Goal: Transaction & Acquisition: Purchase product/service

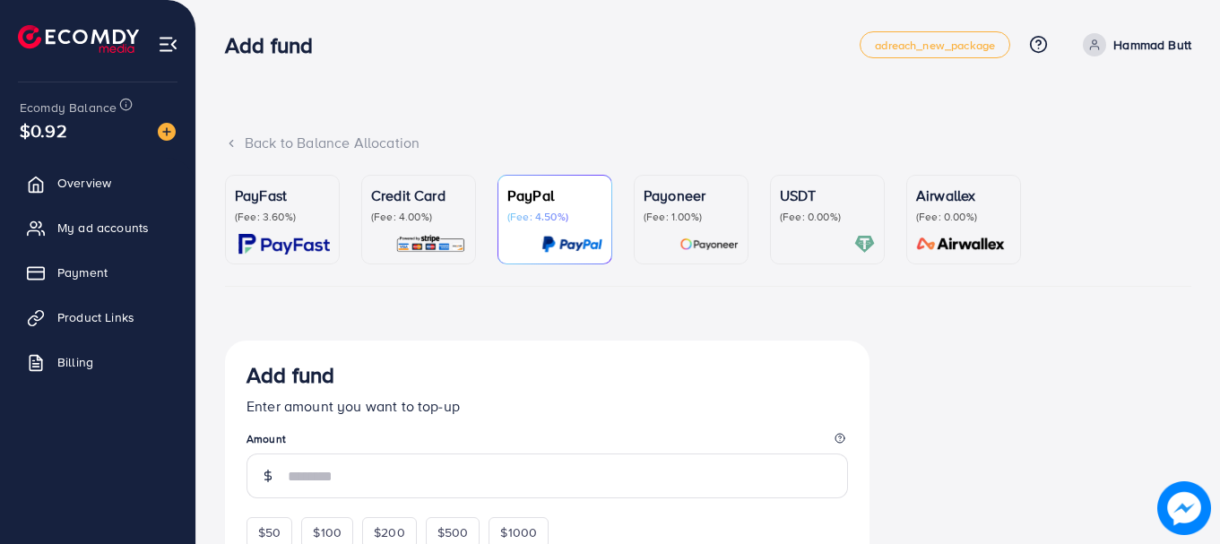
click at [800, 225] on div "USDT (Fee: 0.00%)" at bounding box center [827, 220] width 95 height 70
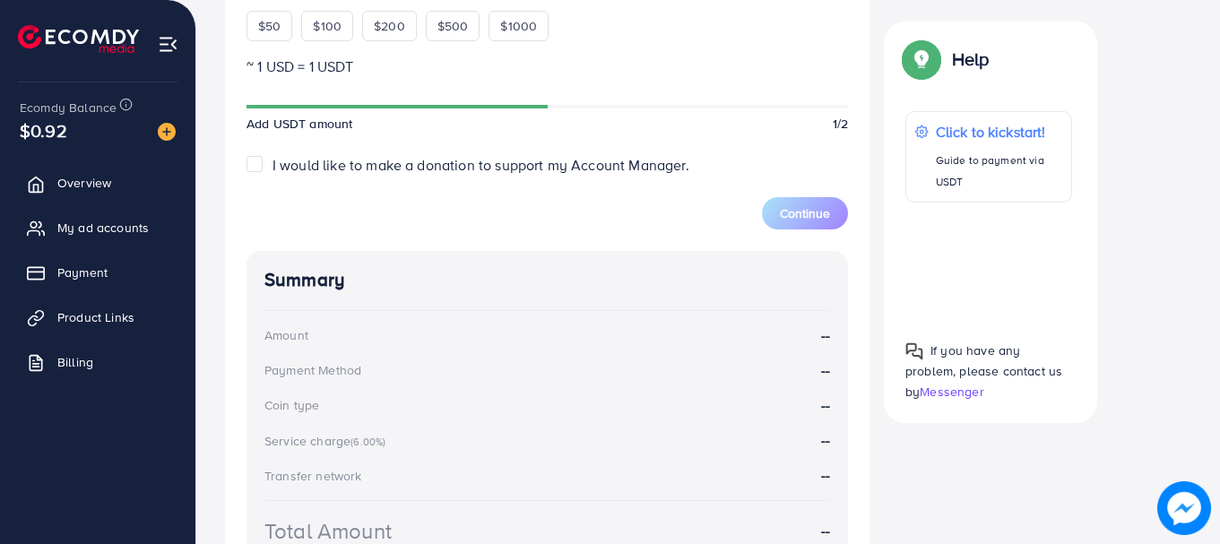
scroll to position [542, 0]
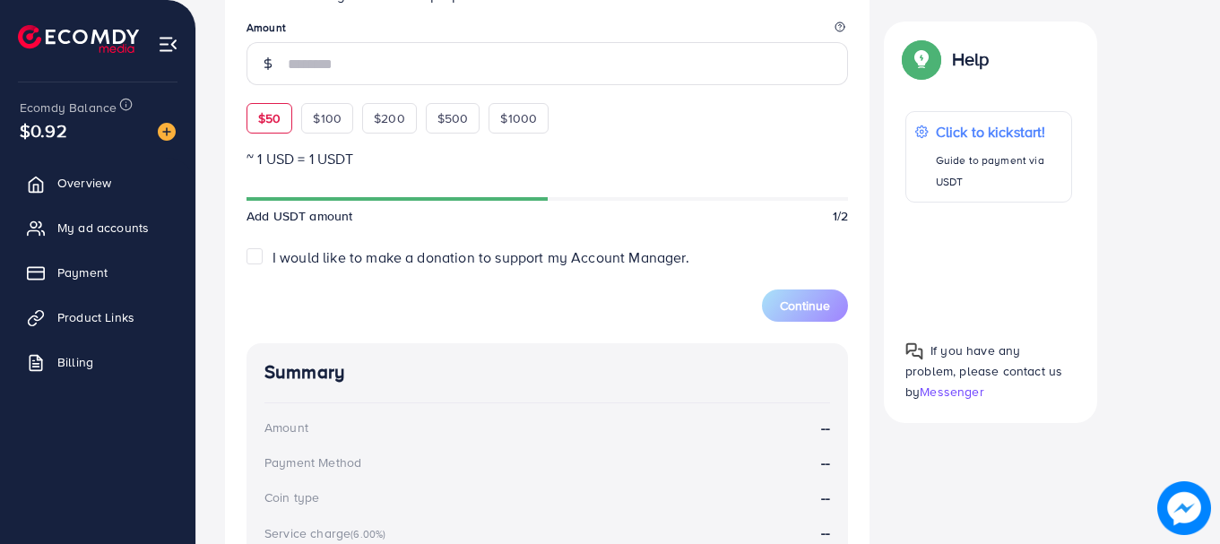
click at [272, 120] on span "$50" at bounding box center [269, 118] width 22 height 18
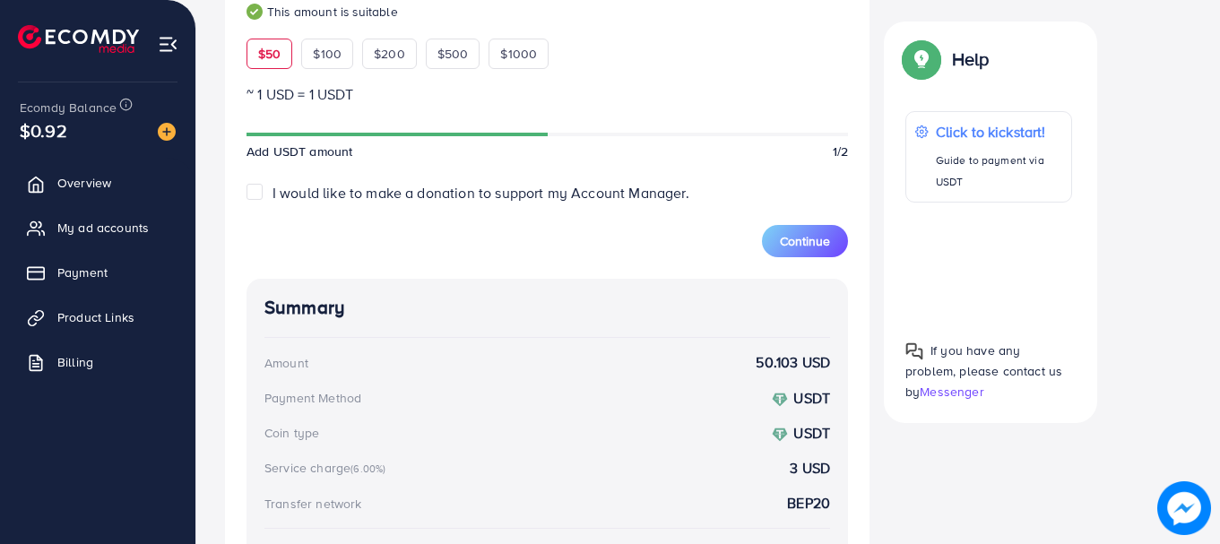
scroll to position [603, 0]
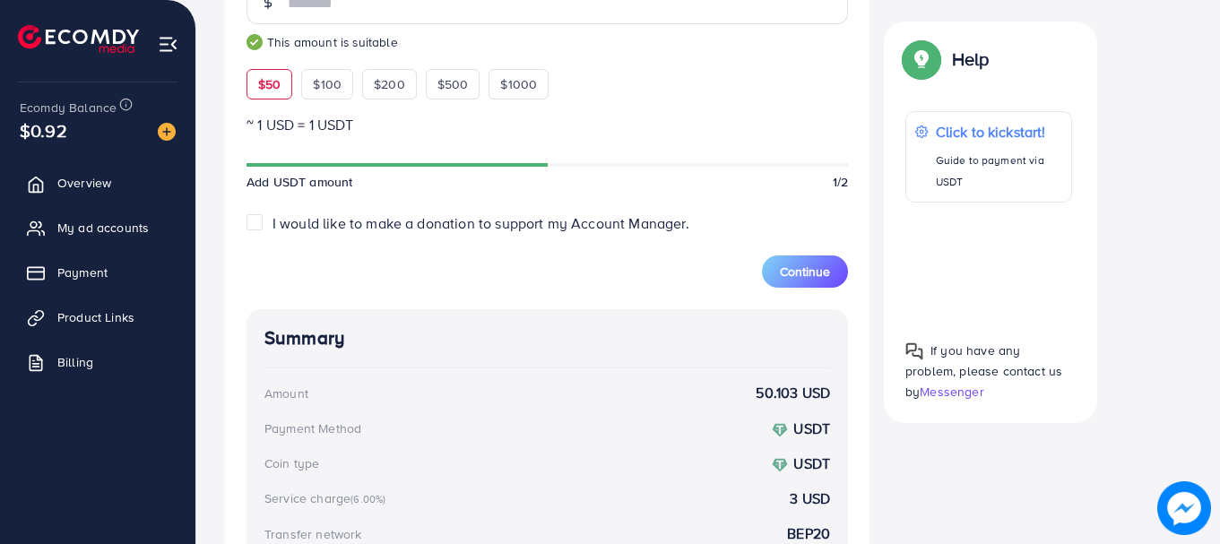
click at [271, 86] on span "$50" at bounding box center [269, 84] width 22 height 18
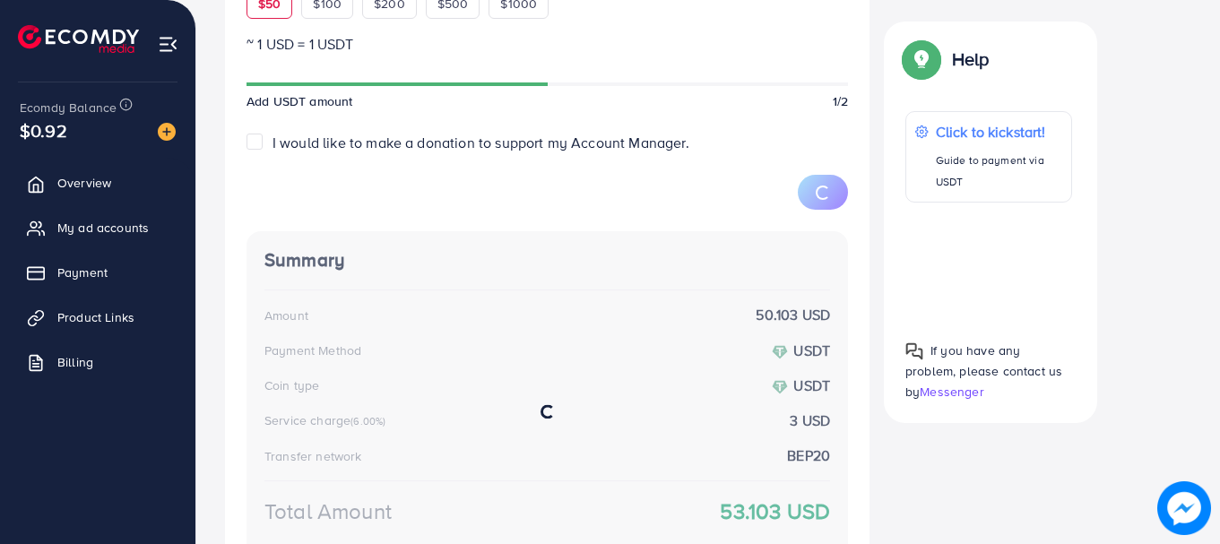
scroll to position [689, 0]
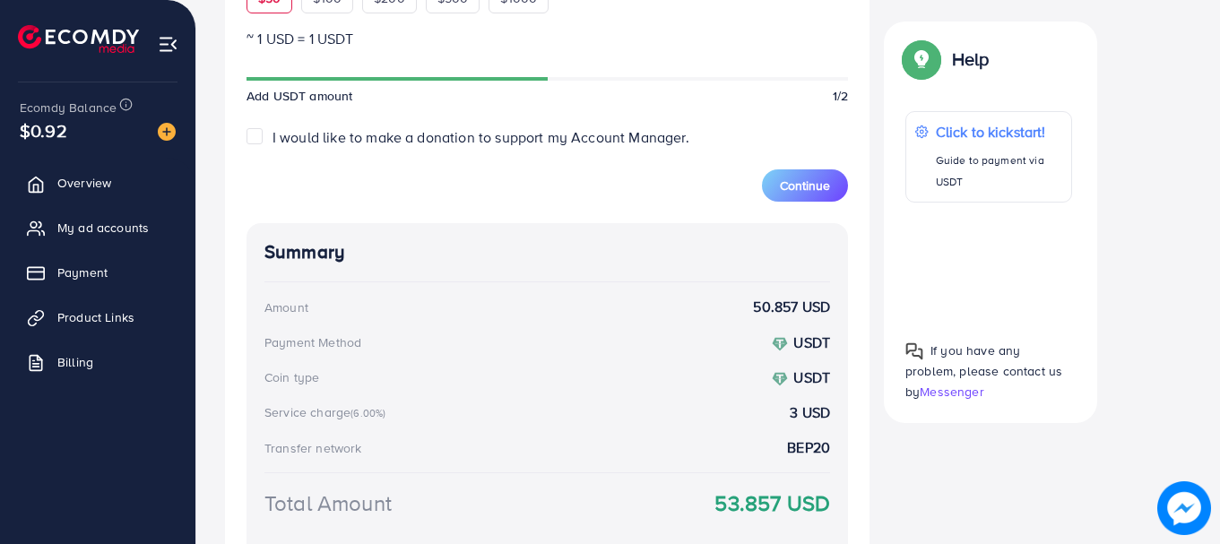
drag, startPoint x: 780, startPoint y: 509, endPoint x: 718, endPoint y: 509, distance: 61.8
click at [718, 509] on strong "53.004 USD" at bounding box center [771, 503] width 118 height 31
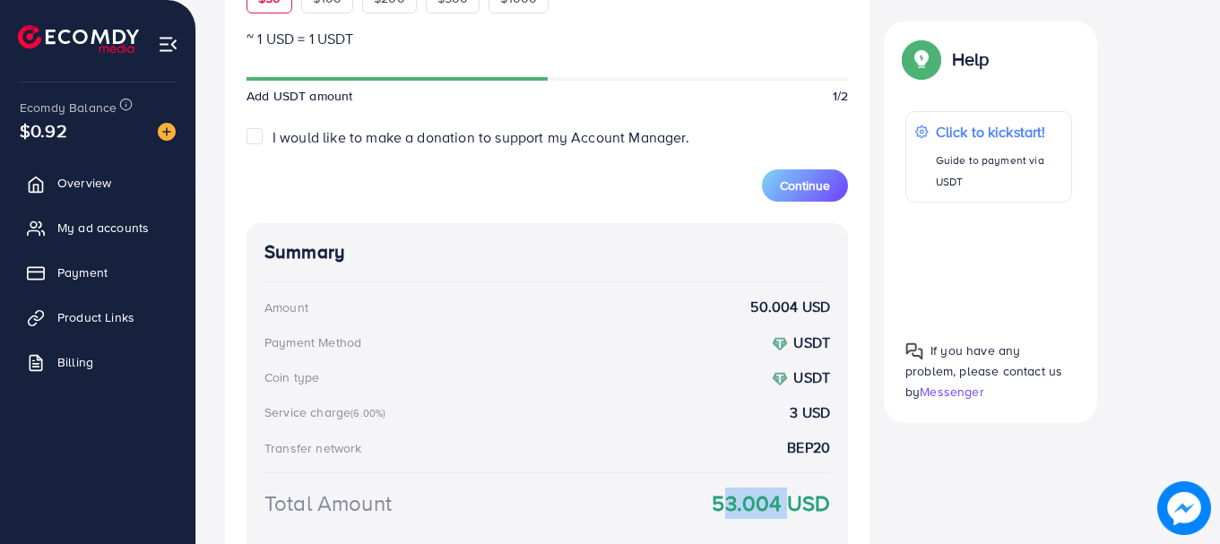
copy strong "53.004"
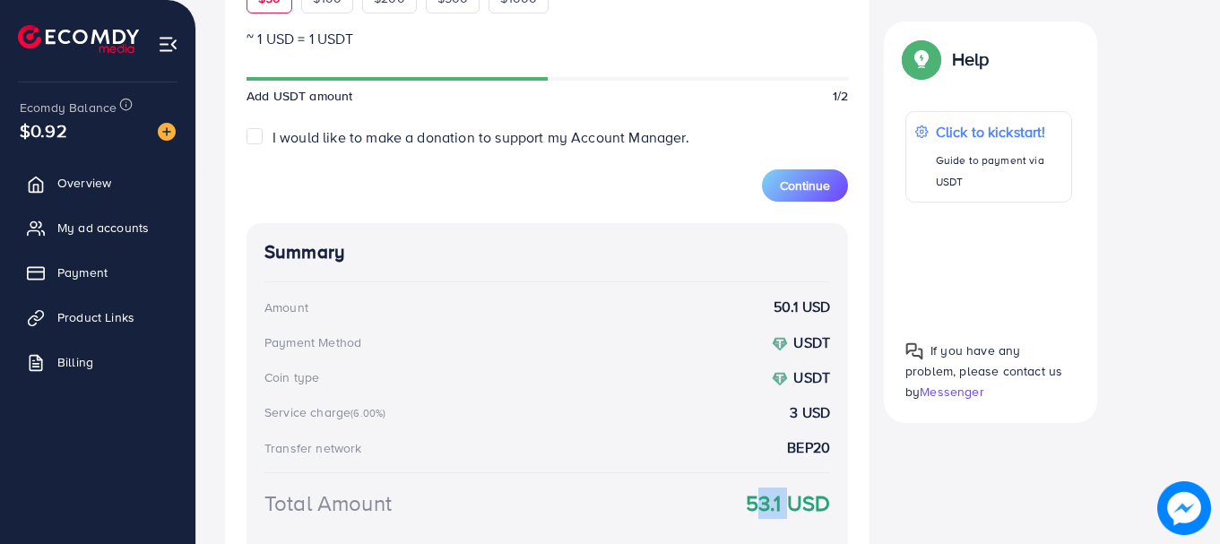
drag, startPoint x: 783, startPoint y: 504, endPoint x: 748, endPoint y: 504, distance: 35.9
click at [748, 504] on strong "53.1 USD" at bounding box center [788, 503] width 84 height 31
copy strong "53.1"
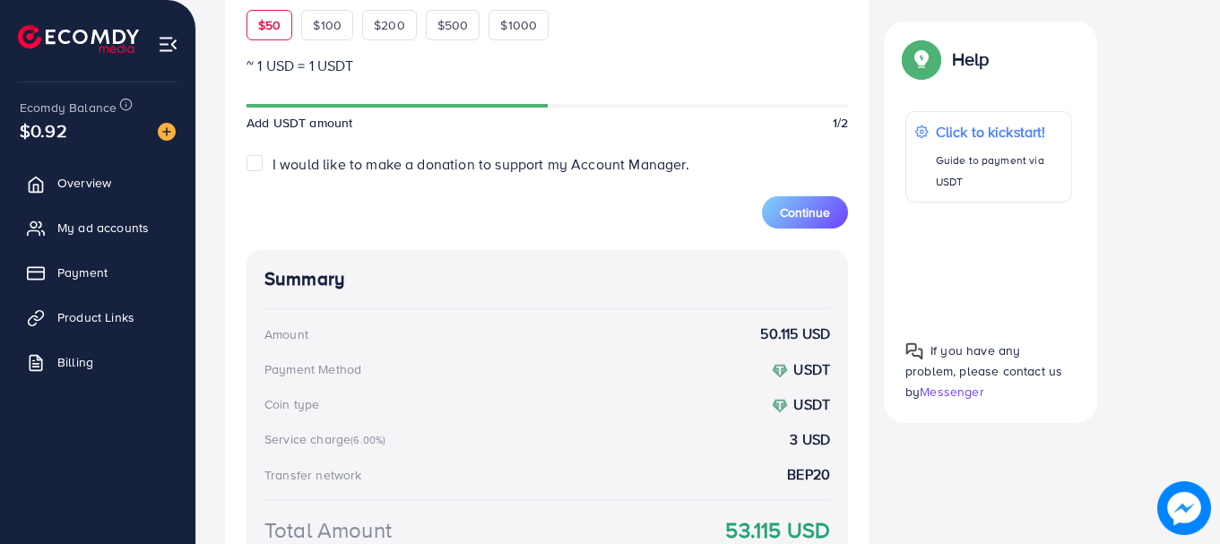
scroll to position [661, 0]
click at [266, 22] on span "$50" at bounding box center [269, 27] width 22 height 18
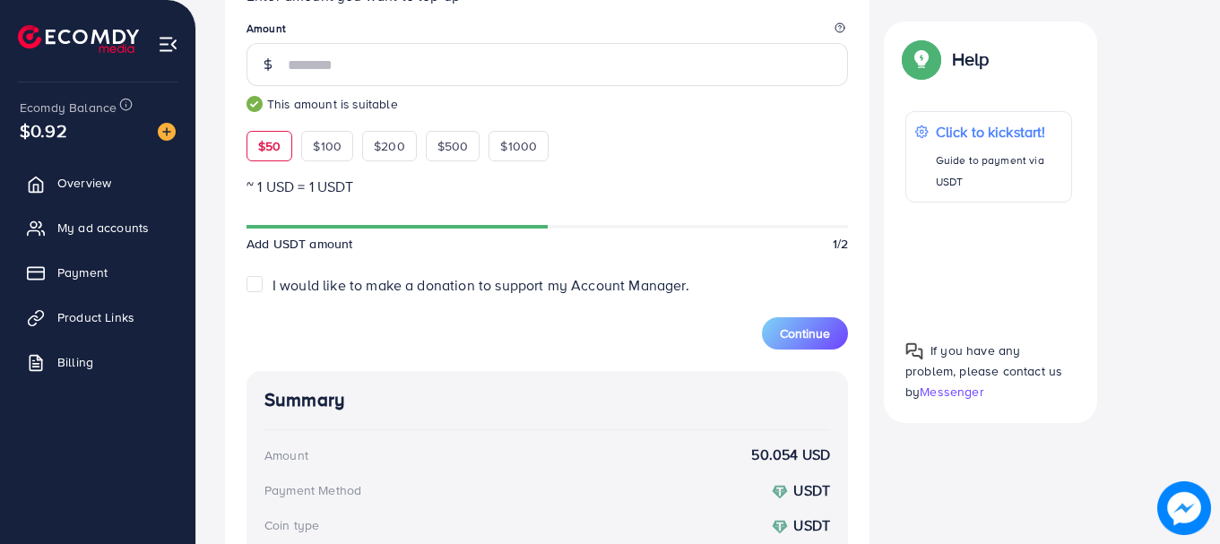
scroll to position [540, 0]
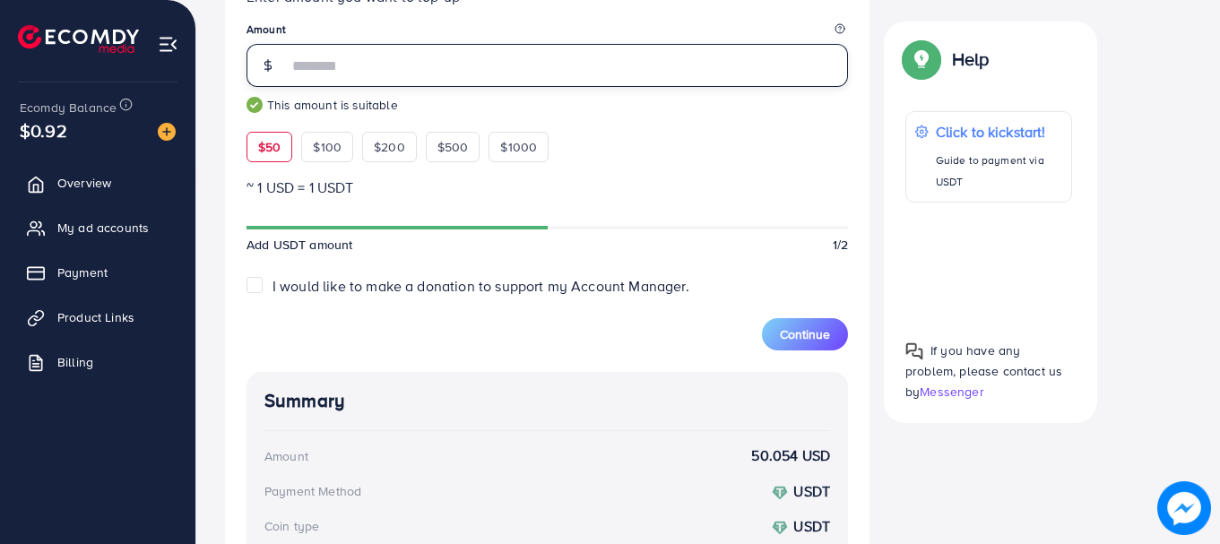
click at [369, 74] on input "**" at bounding box center [568, 65] width 560 height 43
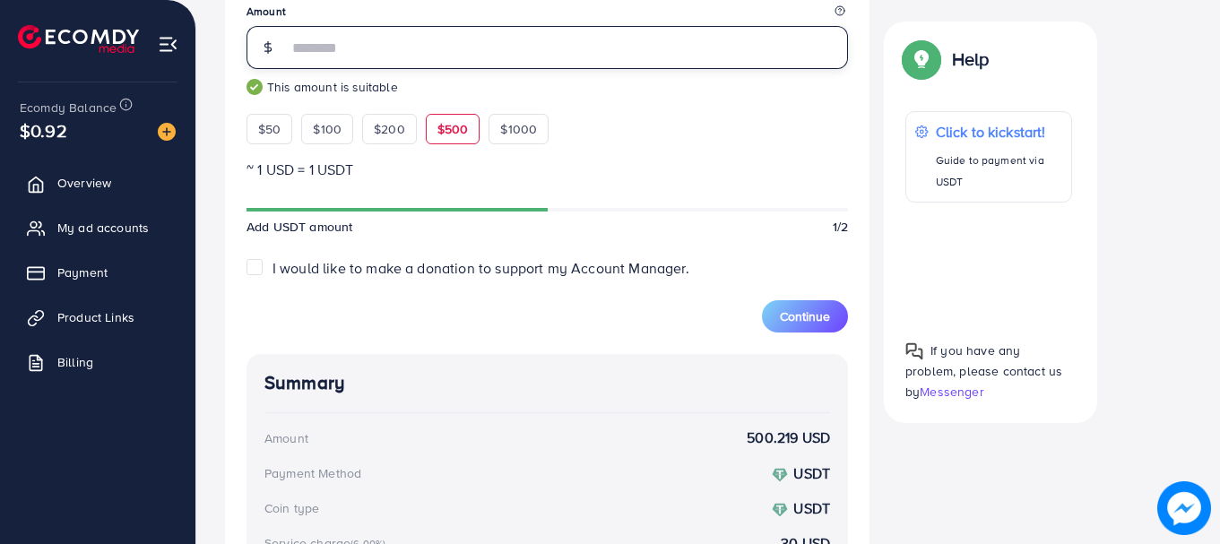
scroll to position [536, 0]
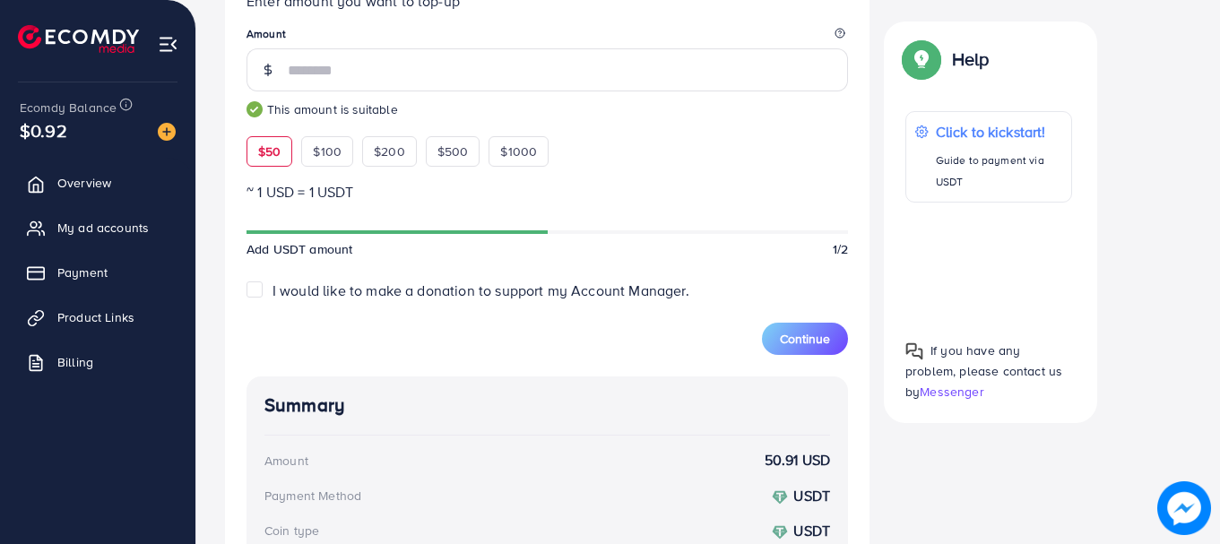
click at [278, 158] on span "$50" at bounding box center [269, 152] width 22 height 18
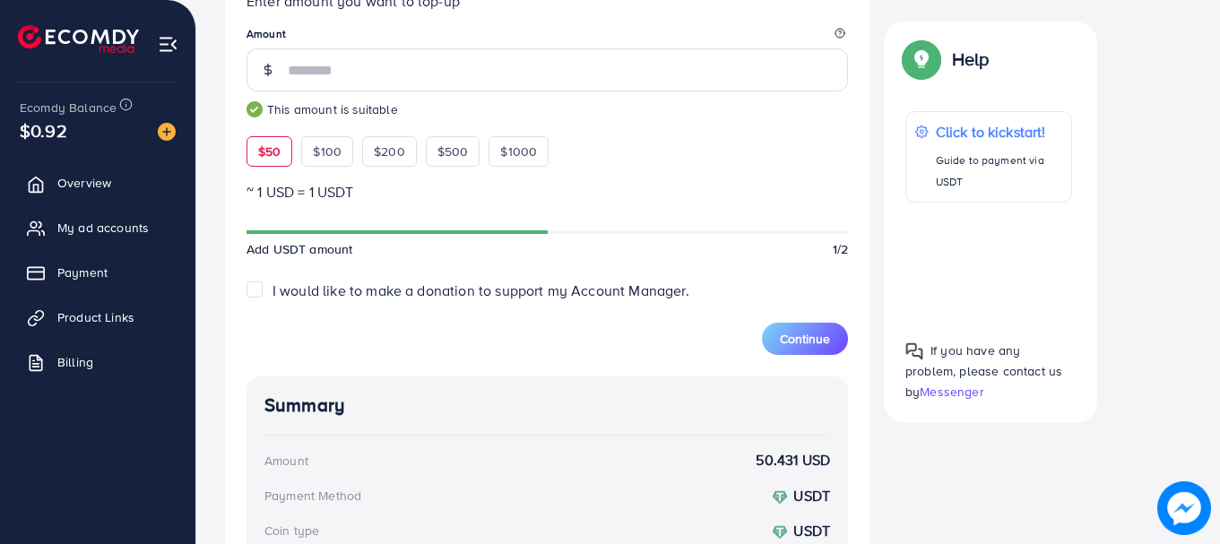
click at [278, 158] on span "$50" at bounding box center [269, 152] width 22 height 18
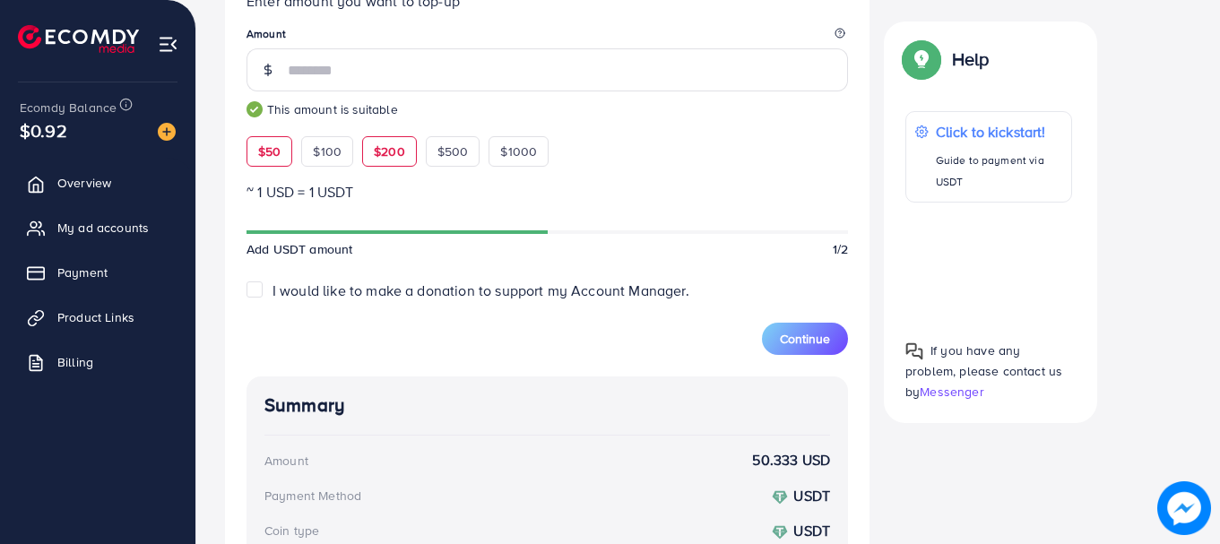
click at [404, 163] on div "$200" at bounding box center [389, 151] width 55 height 30
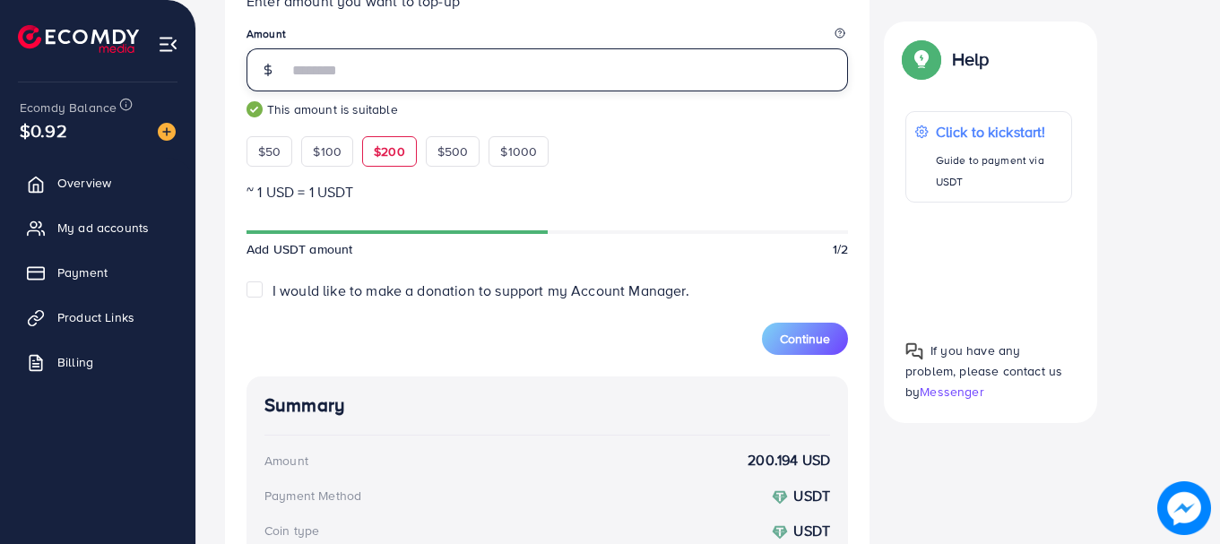
click at [297, 76] on input "***" at bounding box center [568, 69] width 560 height 43
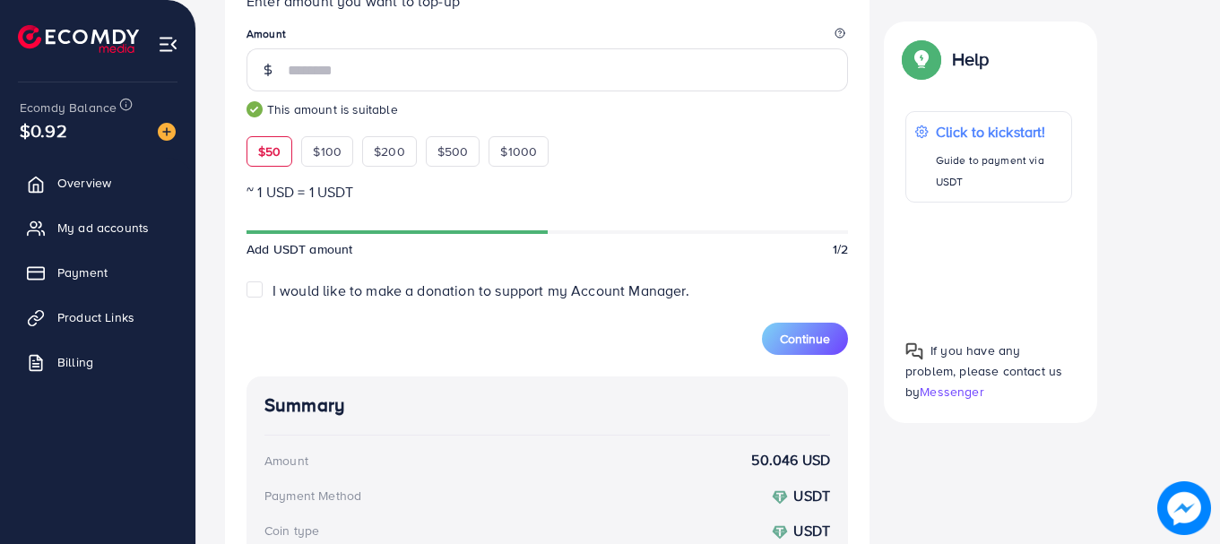
click at [266, 156] on span "$50" at bounding box center [269, 152] width 22 height 18
click at [269, 157] on span "$50" at bounding box center [269, 152] width 22 height 18
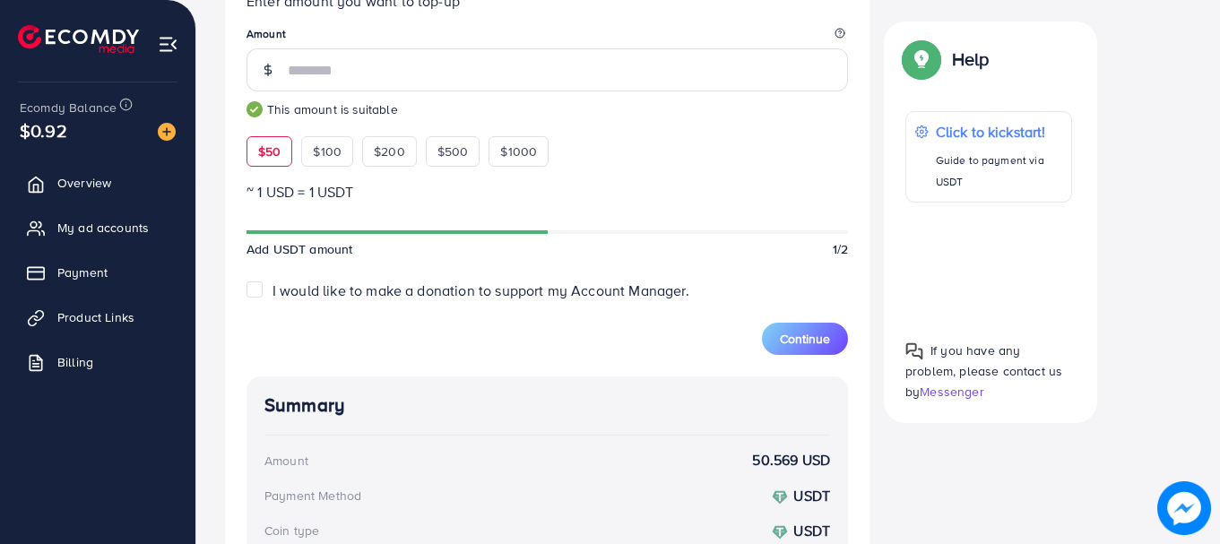
click at [269, 157] on span "$50" at bounding box center [269, 152] width 22 height 18
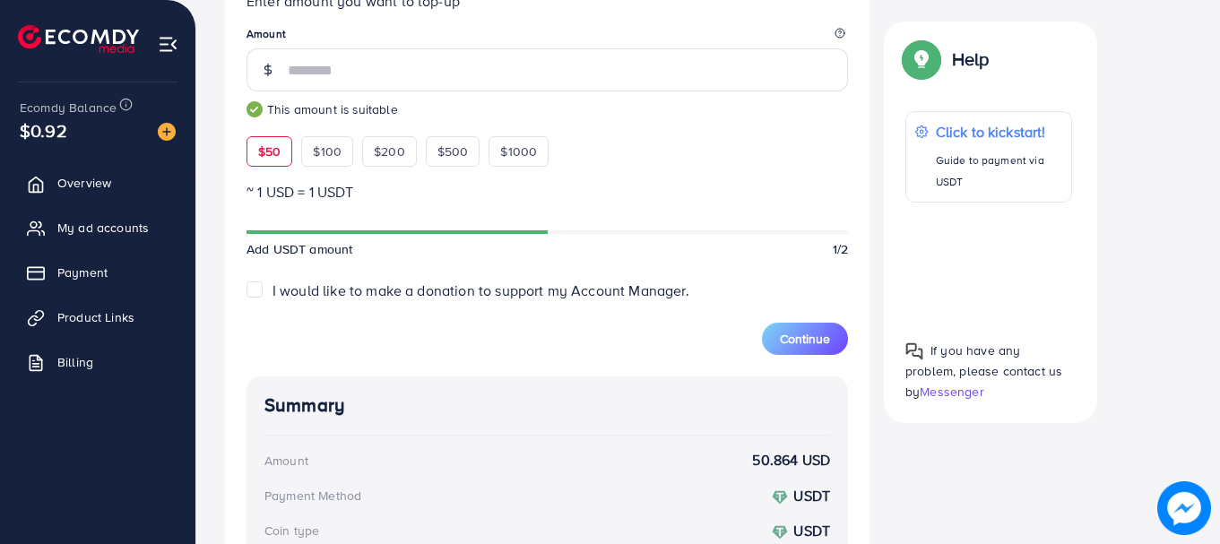
click at [269, 157] on span "$50" at bounding box center [269, 152] width 22 height 18
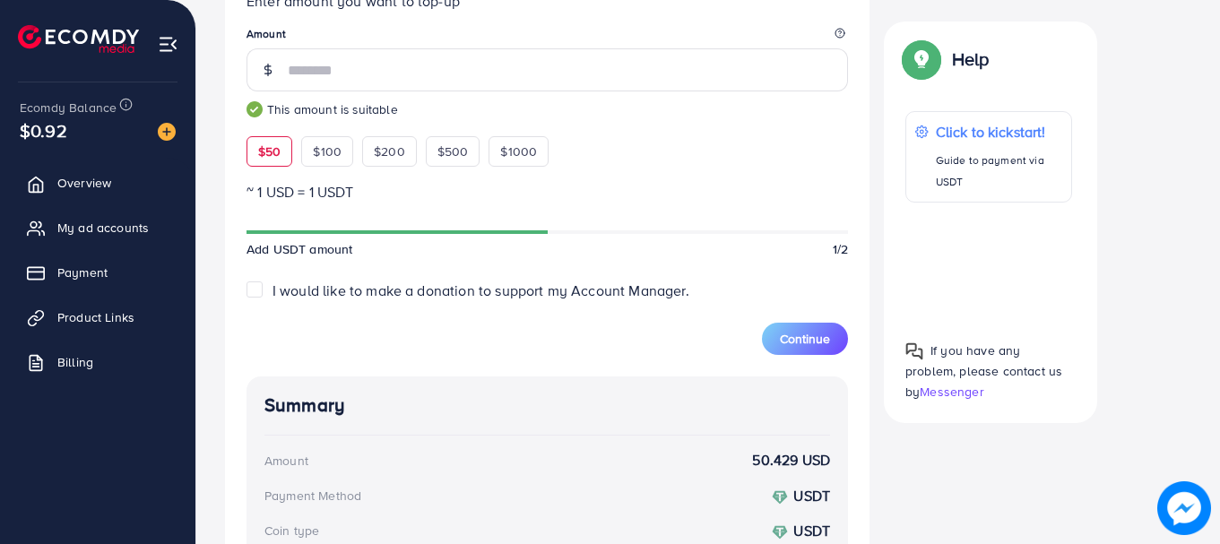
click at [269, 157] on span "$50" at bounding box center [269, 152] width 22 height 18
click at [268, 147] on span "$50" at bounding box center [269, 152] width 22 height 18
click at [270, 150] on span "$50" at bounding box center [269, 152] width 22 height 18
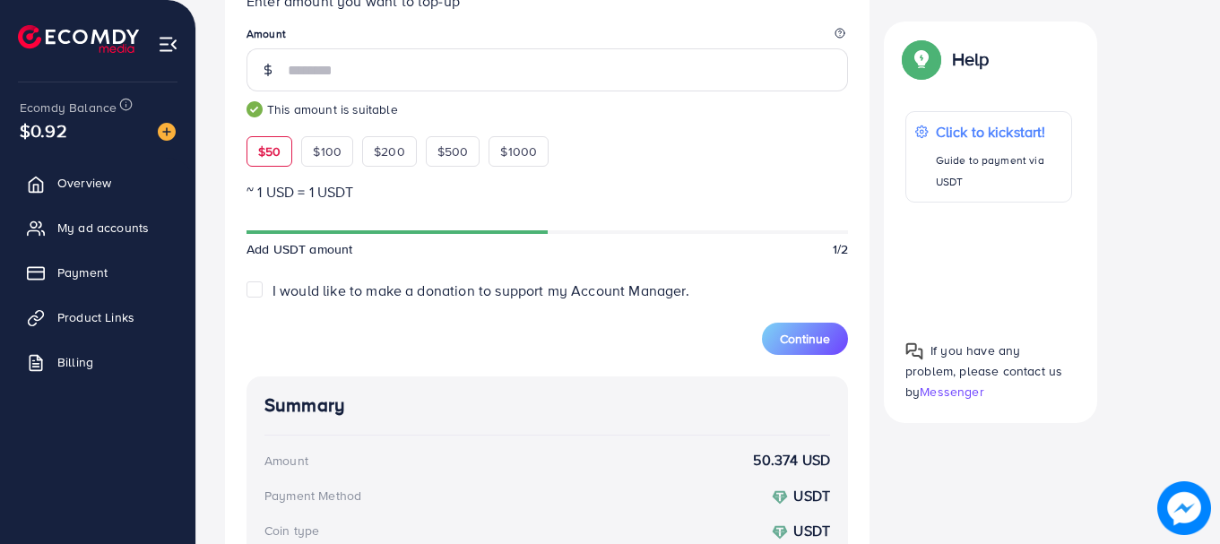
click at [270, 150] on span "$50" at bounding box center [269, 152] width 22 height 18
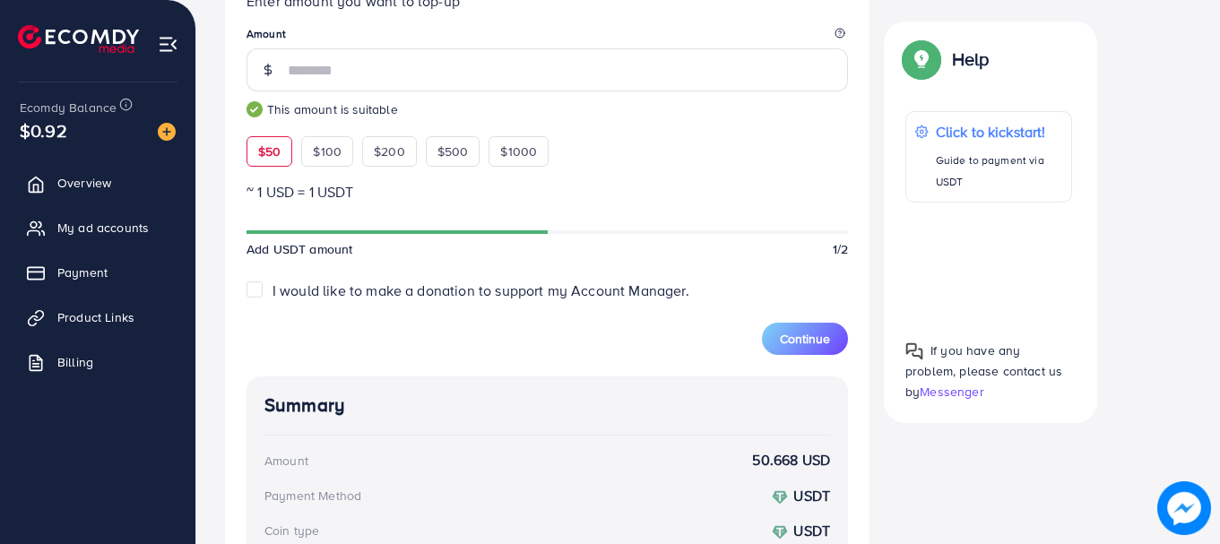
click at [270, 150] on span "$50" at bounding box center [269, 152] width 22 height 18
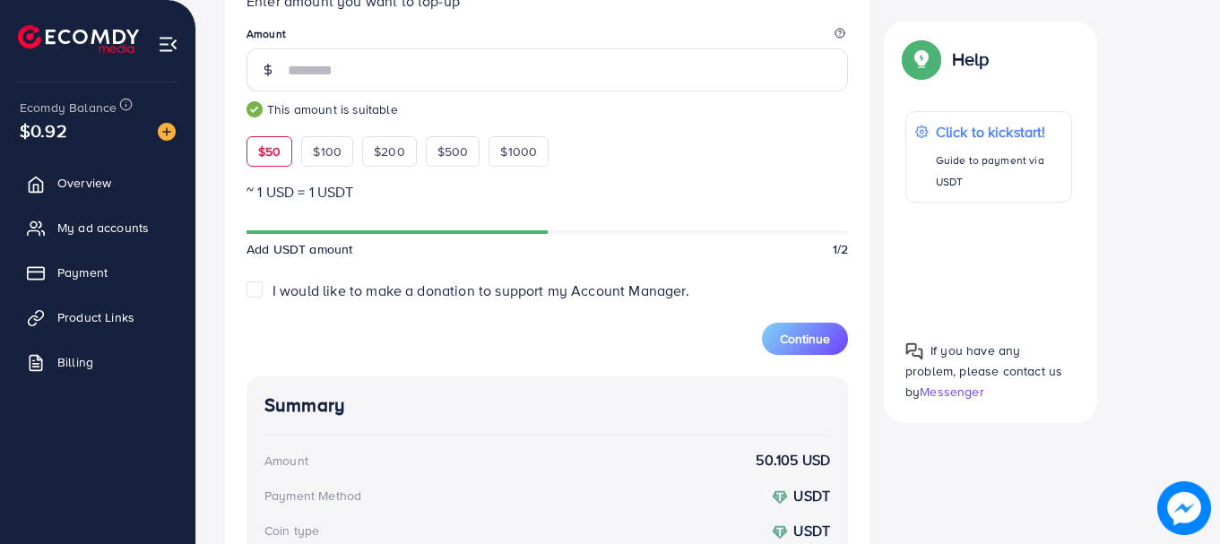
click at [270, 150] on span "$50" at bounding box center [269, 152] width 22 height 18
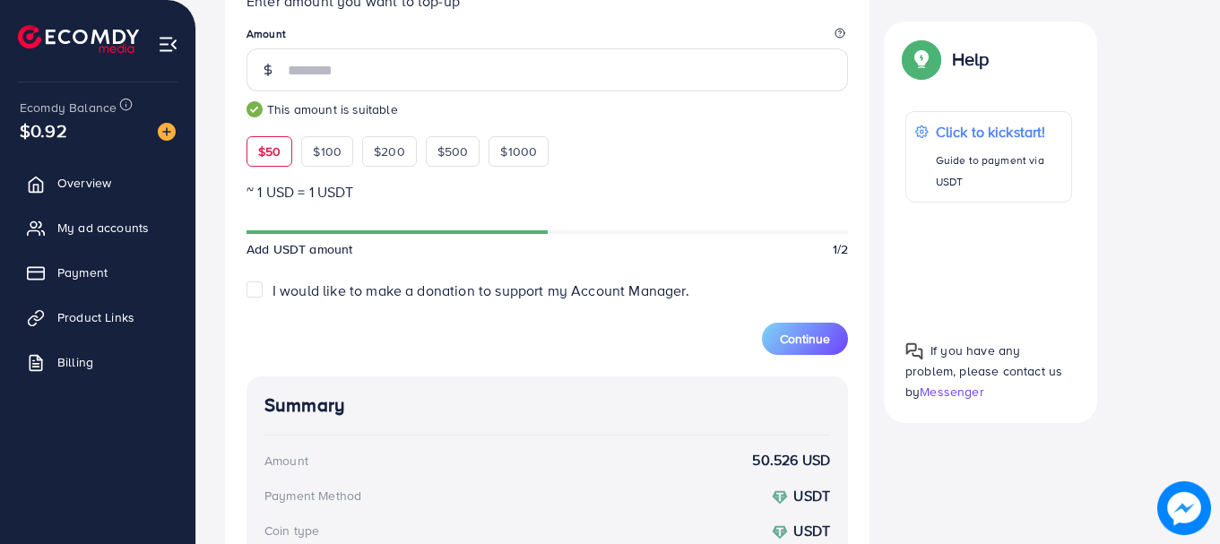
click at [270, 150] on span "$50" at bounding box center [269, 152] width 22 height 18
click at [330, 151] on span "$100" at bounding box center [327, 152] width 29 height 18
click at [280, 151] on span "$50" at bounding box center [269, 152] width 22 height 18
click at [384, 153] on span "$200" at bounding box center [389, 152] width 31 height 18
click at [275, 153] on span "$50" at bounding box center [269, 152] width 22 height 18
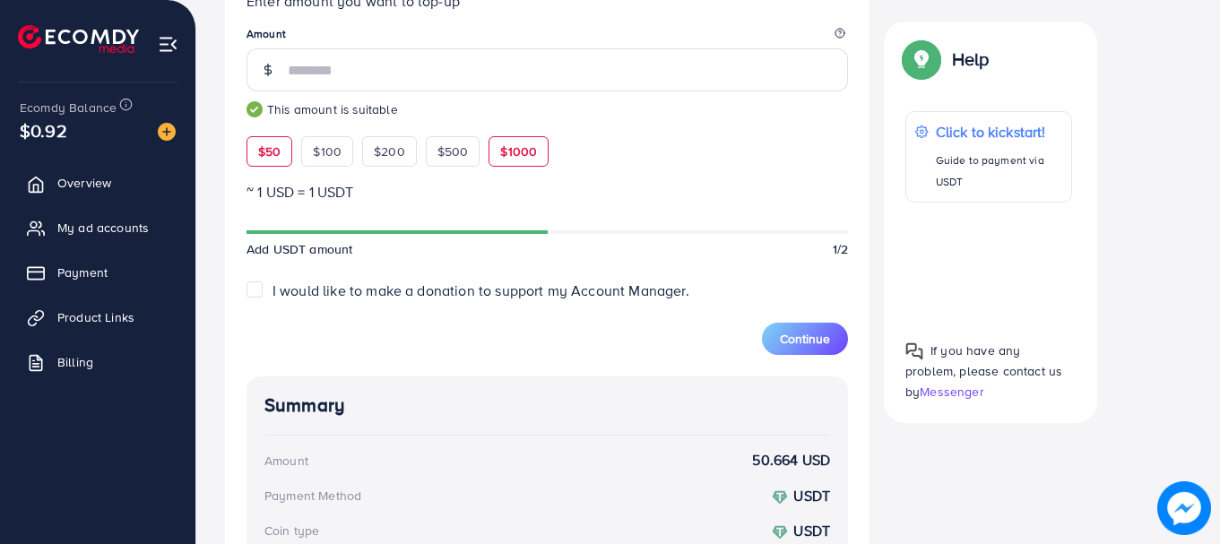
click at [517, 162] on div "$1000" at bounding box center [518, 151] width 60 height 30
click at [279, 160] on span "$50" at bounding box center [269, 152] width 22 height 18
click at [324, 144] on span "$100" at bounding box center [327, 152] width 29 height 18
click at [260, 153] on span "$50" at bounding box center [269, 152] width 22 height 18
click at [320, 143] on span "$100" at bounding box center [327, 152] width 29 height 18
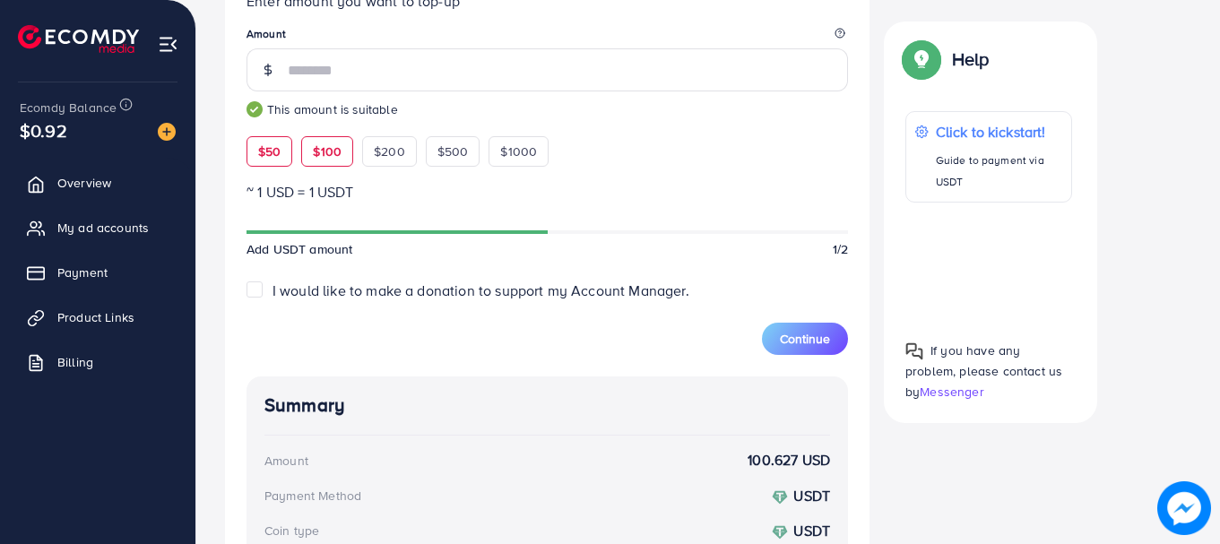
click at [274, 151] on span "$50" at bounding box center [269, 152] width 22 height 18
click at [316, 151] on span "$100" at bounding box center [327, 152] width 29 height 18
click at [272, 155] on span "$50" at bounding box center [269, 152] width 22 height 18
type input "**"
click at [272, 155] on span "$50" at bounding box center [269, 152] width 22 height 18
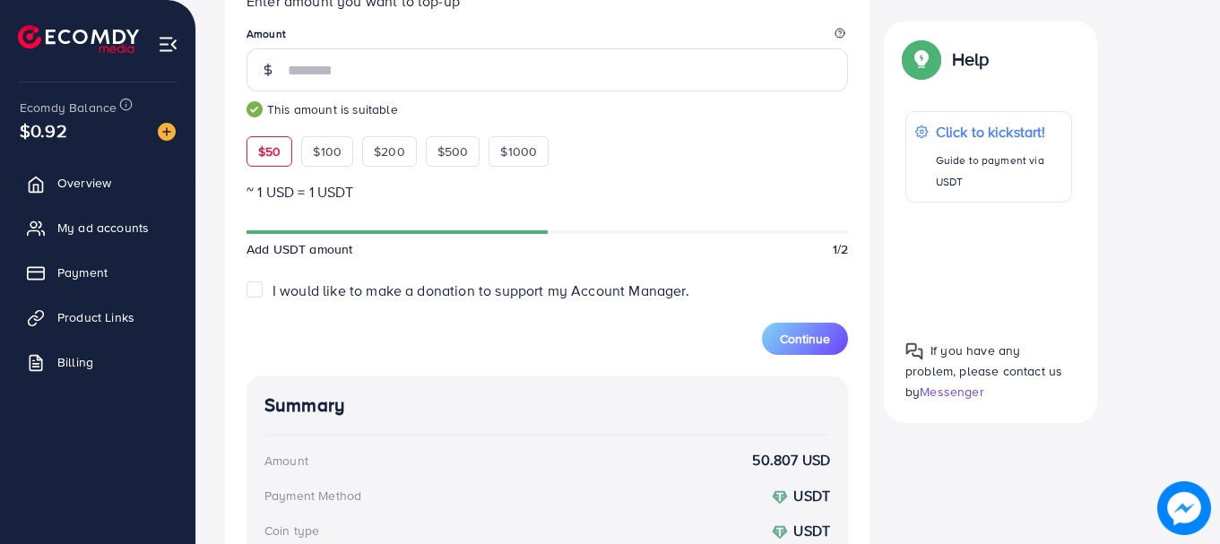
click at [269, 147] on span "$50" at bounding box center [269, 152] width 22 height 18
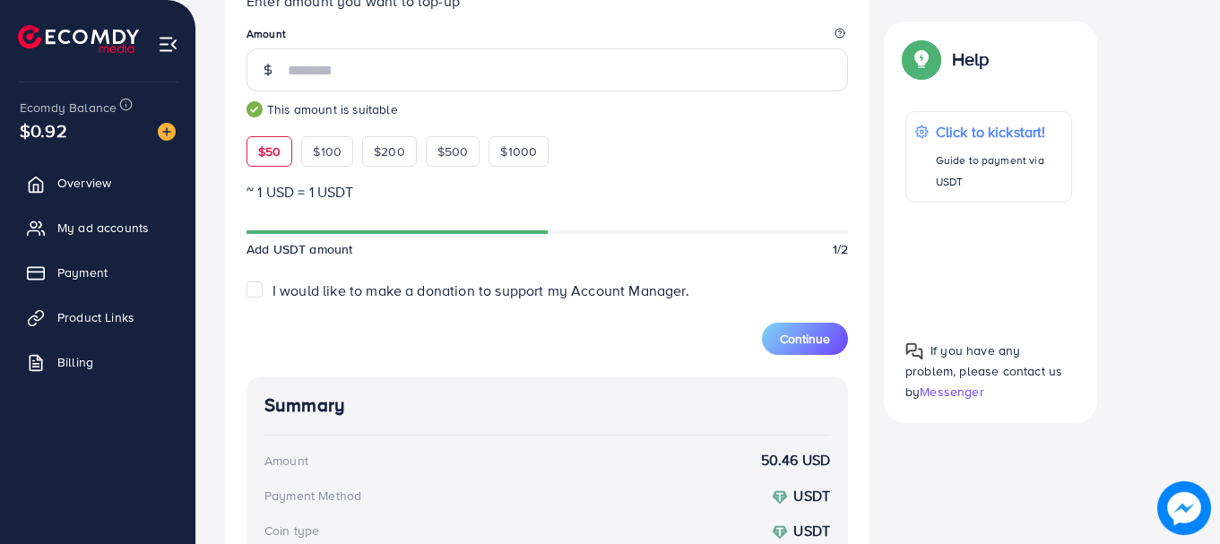
click at [269, 147] on span "$50" at bounding box center [269, 152] width 22 height 18
click at [264, 146] on span "$50" at bounding box center [269, 152] width 22 height 18
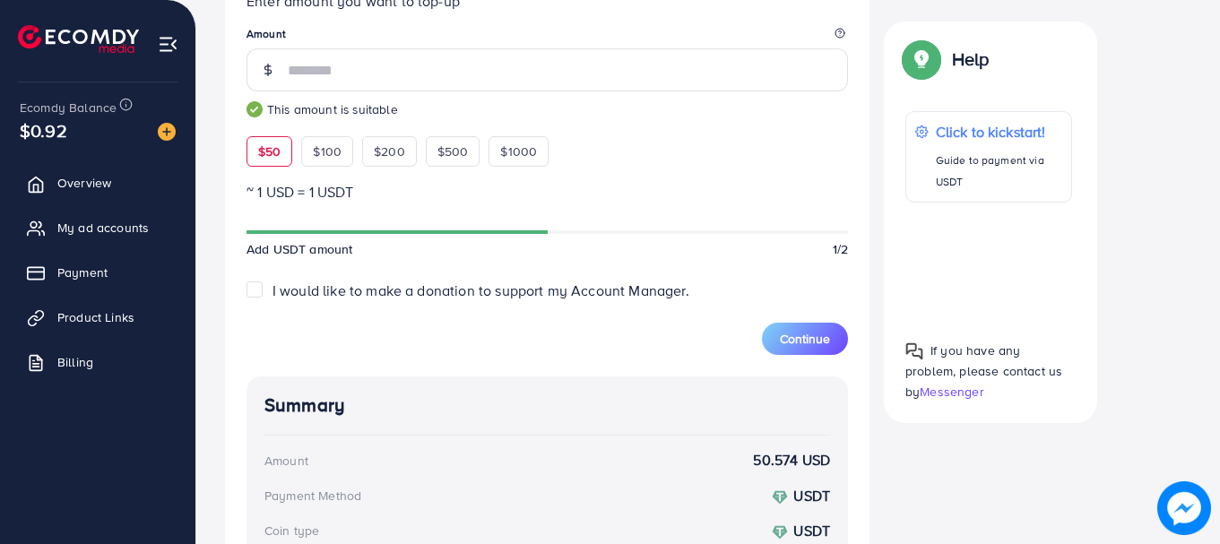
click at [264, 146] on span "$50" at bounding box center [269, 152] width 22 height 18
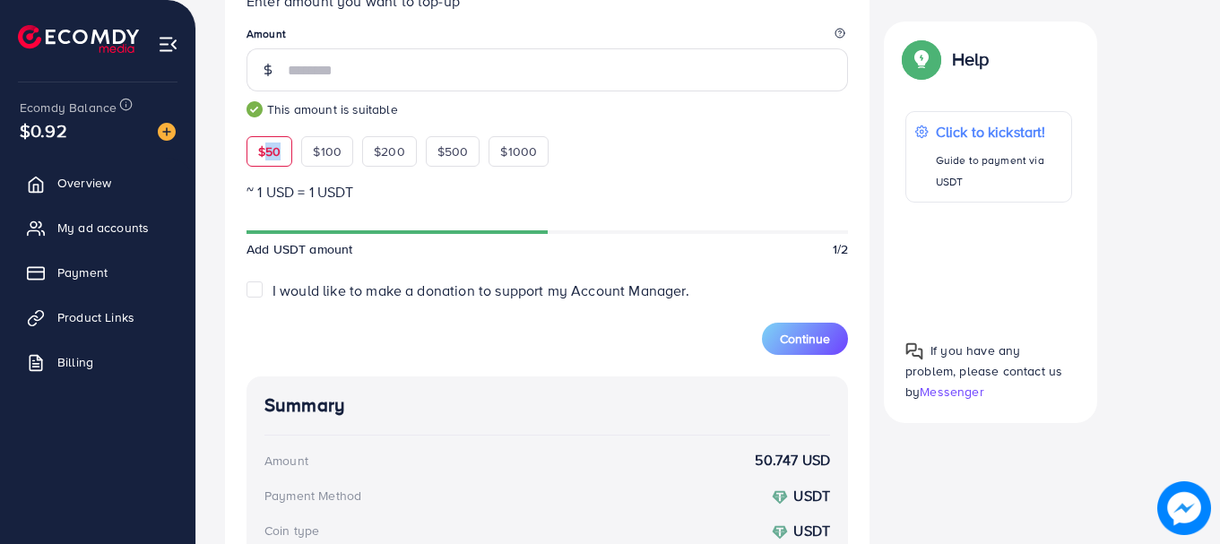
click at [264, 146] on span "$50" at bounding box center [269, 152] width 22 height 18
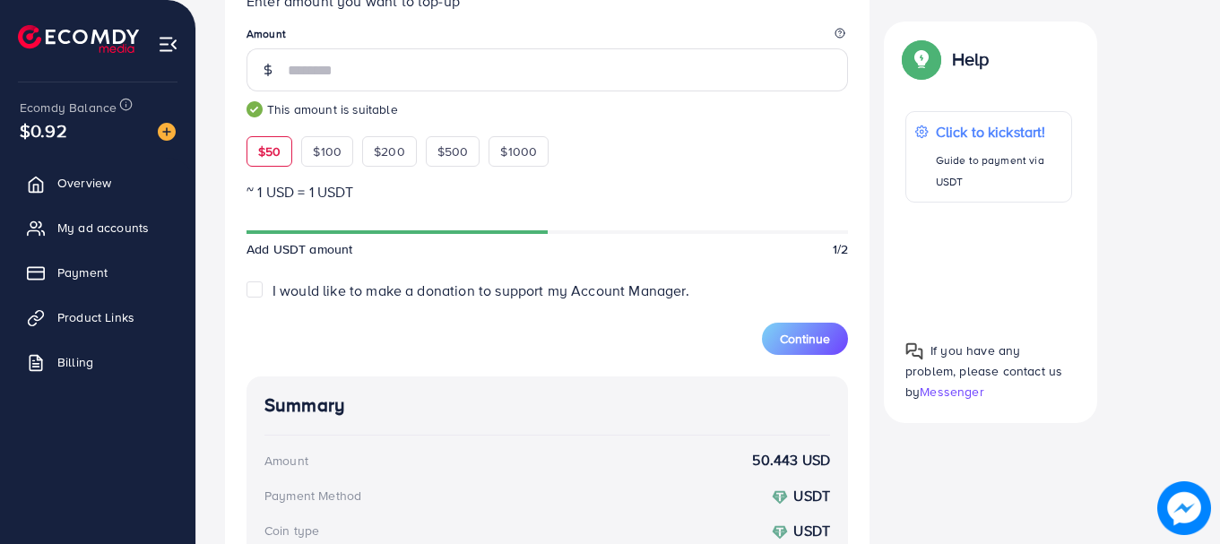
click at [264, 146] on span "$50" at bounding box center [269, 152] width 22 height 18
click at [266, 147] on span "$50" at bounding box center [269, 152] width 22 height 18
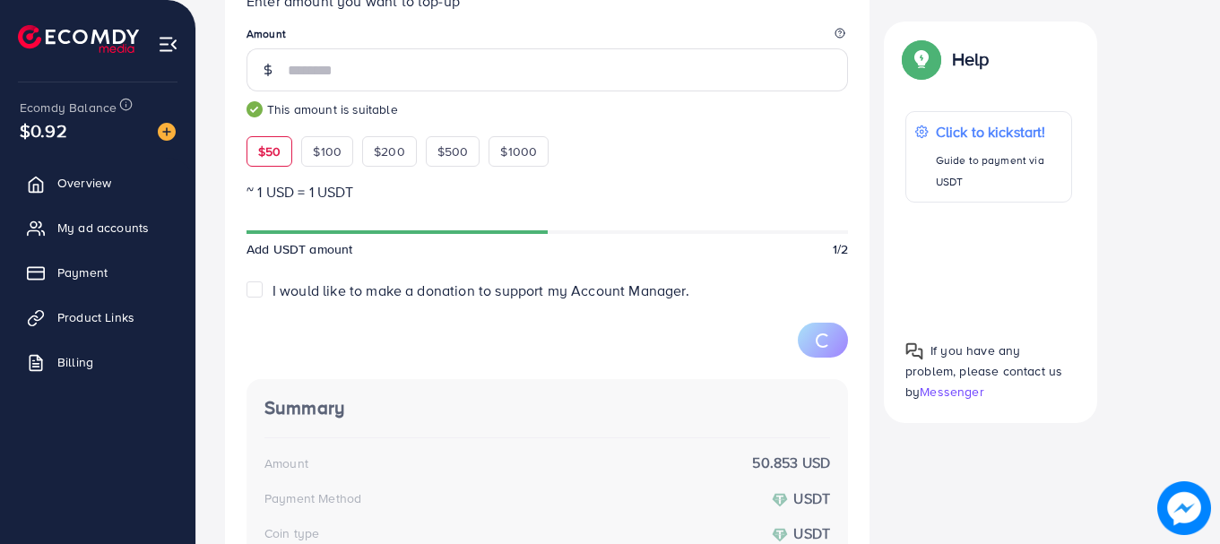
click at [266, 147] on span "$50" at bounding box center [269, 152] width 22 height 18
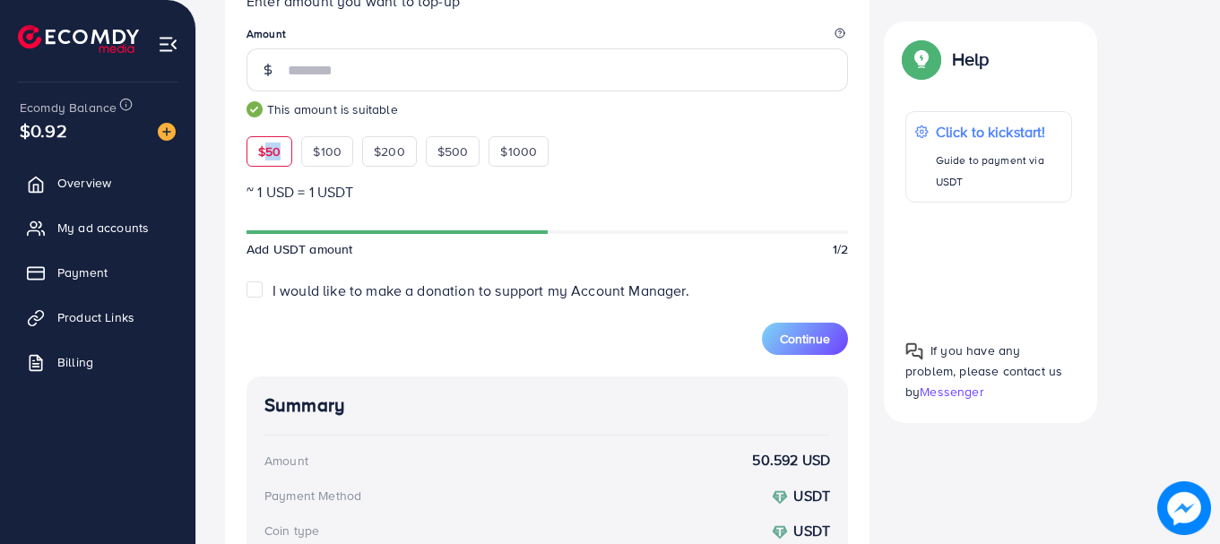
click at [266, 147] on span "$50" at bounding box center [269, 152] width 22 height 18
click at [272, 147] on span "$50" at bounding box center [269, 152] width 22 height 18
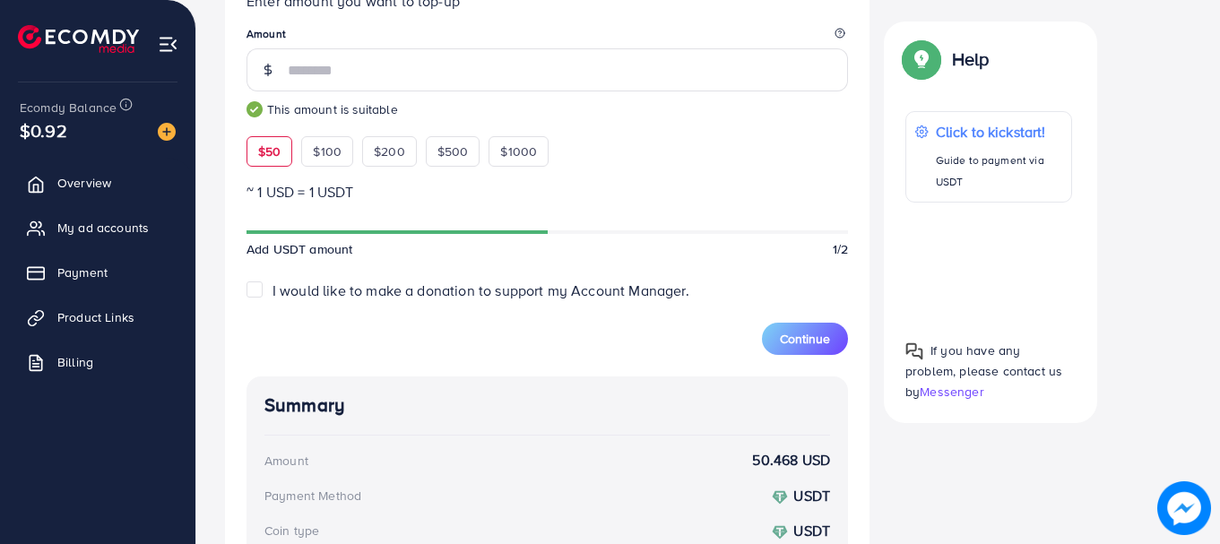
click at [272, 147] on span "$50" at bounding box center [269, 152] width 22 height 18
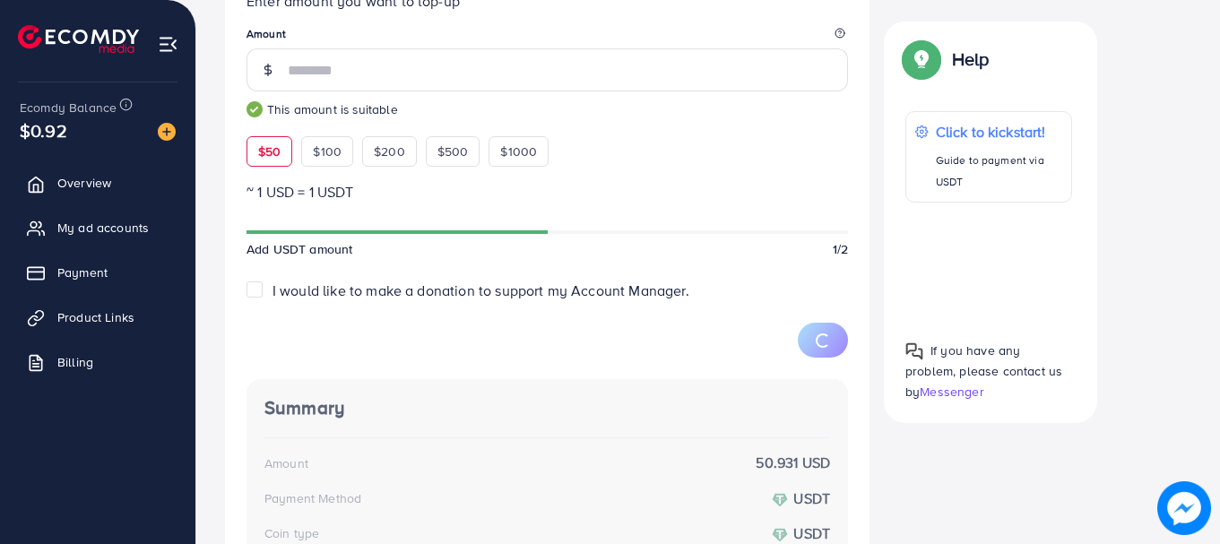
click at [272, 147] on span "$50" at bounding box center [269, 152] width 22 height 18
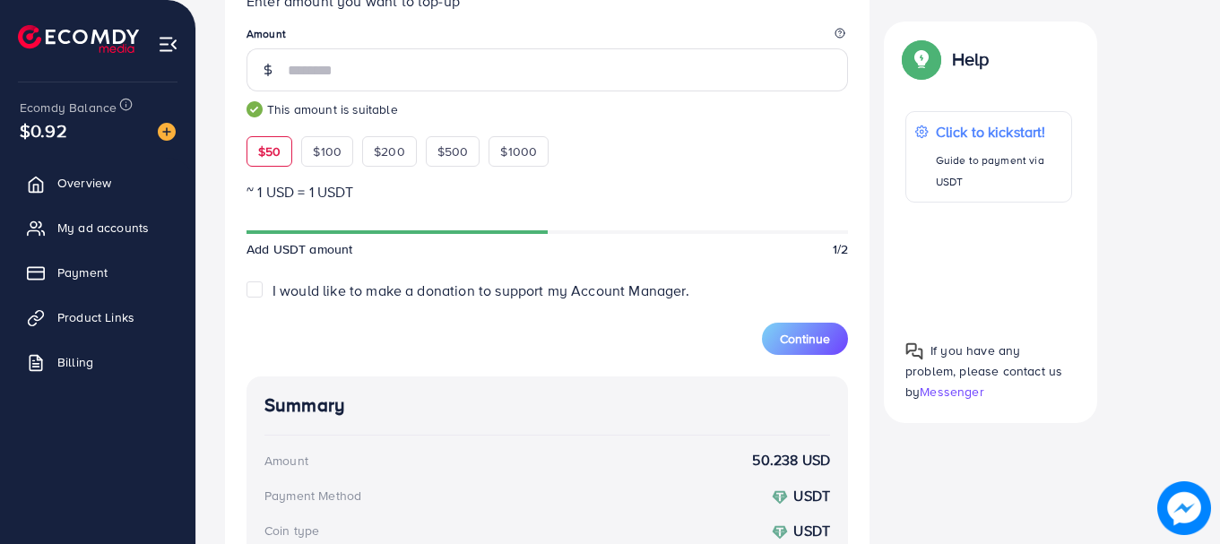
click at [272, 147] on span "$50" at bounding box center [269, 152] width 22 height 18
click at [272, 148] on span "$50" at bounding box center [269, 152] width 22 height 18
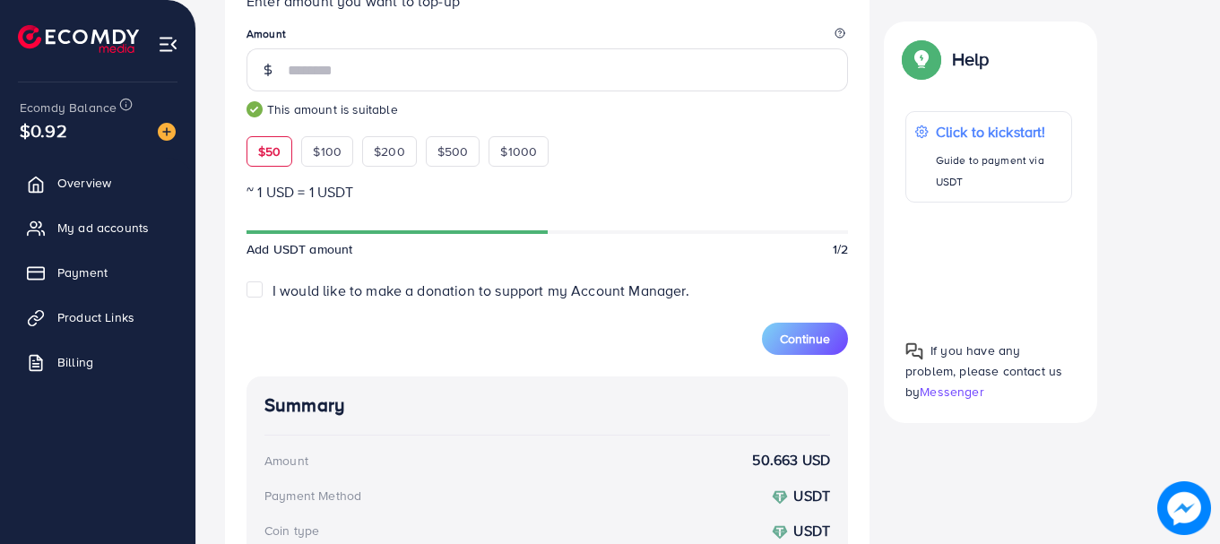
click at [272, 148] on span "$50" at bounding box center [269, 152] width 22 height 18
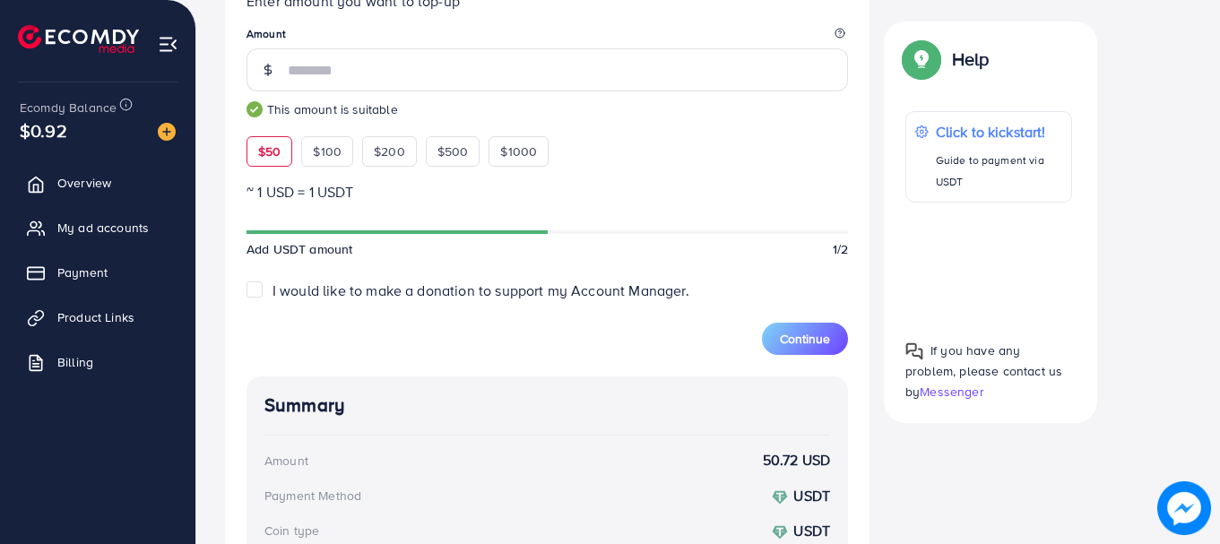
click at [272, 148] on span "$50" at bounding box center [269, 152] width 22 height 18
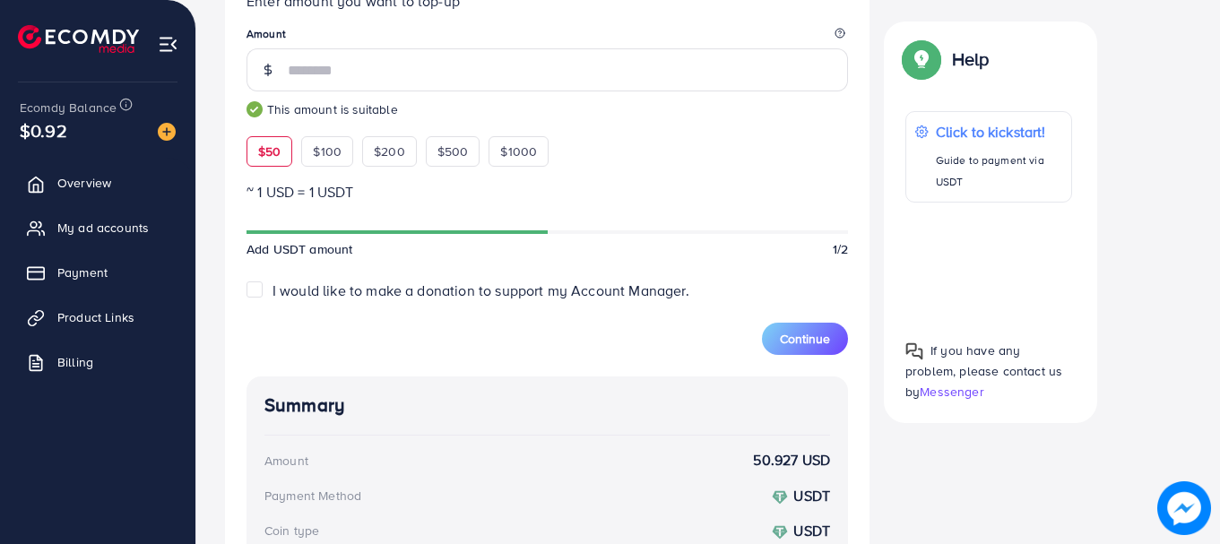
click at [272, 148] on span "$50" at bounding box center [269, 152] width 22 height 18
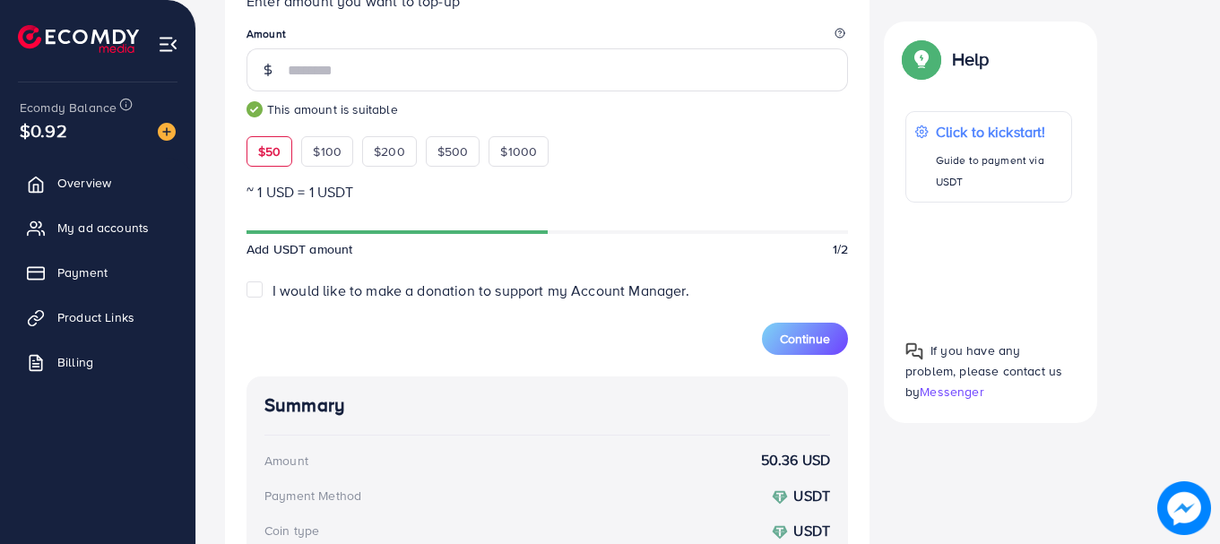
click at [272, 148] on span "$50" at bounding box center [269, 152] width 22 height 18
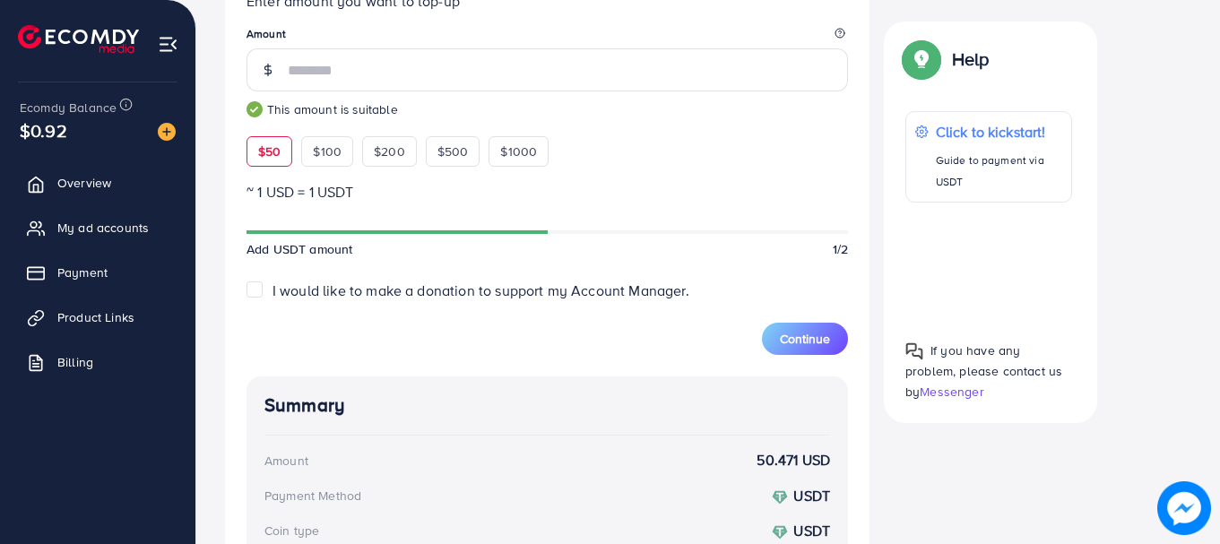
click at [272, 148] on span "$50" at bounding box center [269, 152] width 22 height 18
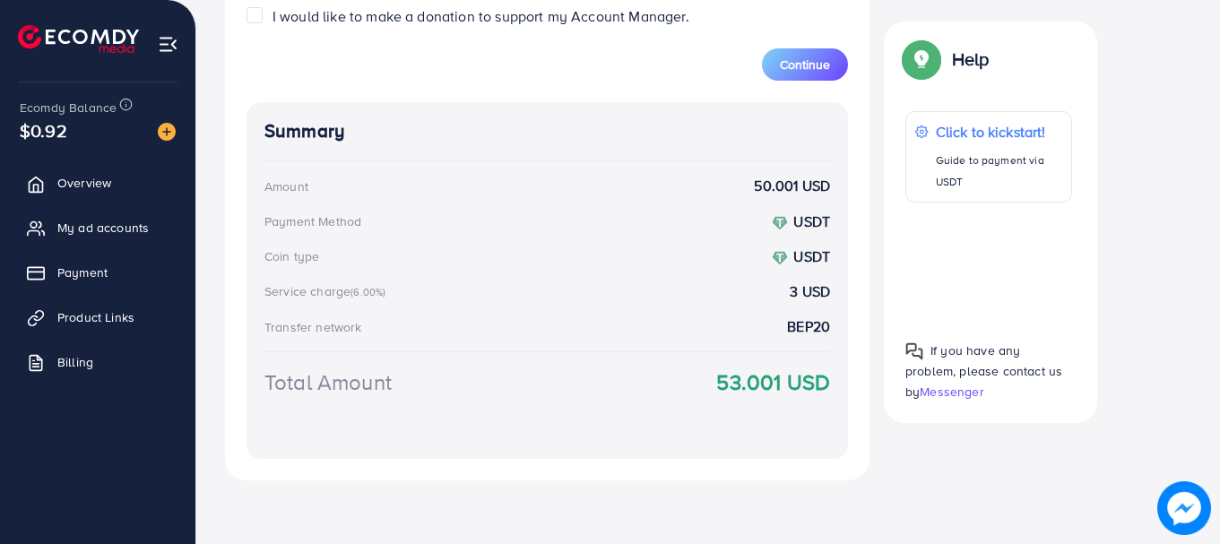
scroll to position [811, 0]
drag, startPoint x: 782, startPoint y: 381, endPoint x: 721, endPoint y: 381, distance: 61.0
click at [721, 381] on strong "53.001 USD" at bounding box center [773, 381] width 114 height 31
copy strong "53.001"
click at [843, 396] on div "Summary Amount 50.001 USD Payment Method USDT Coin type USDT Service charge (6.…" at bounding box center [546, 279] width 601 height 357
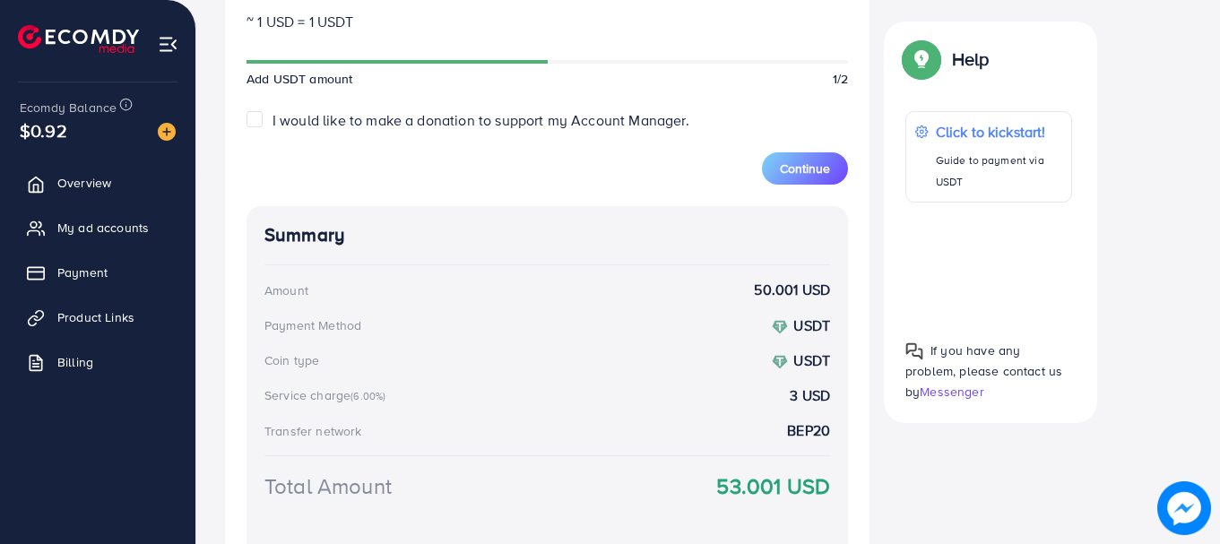
scroll to position [681, 0]
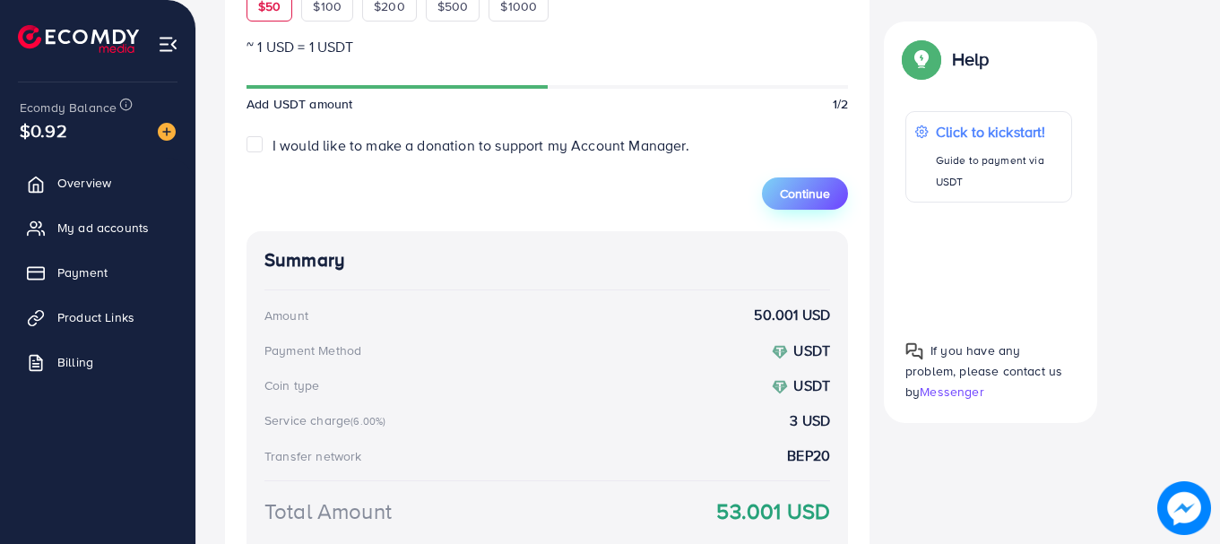
click at [795, 197] on span "Continue" at bounding box center [805, 194] width 50 height 18
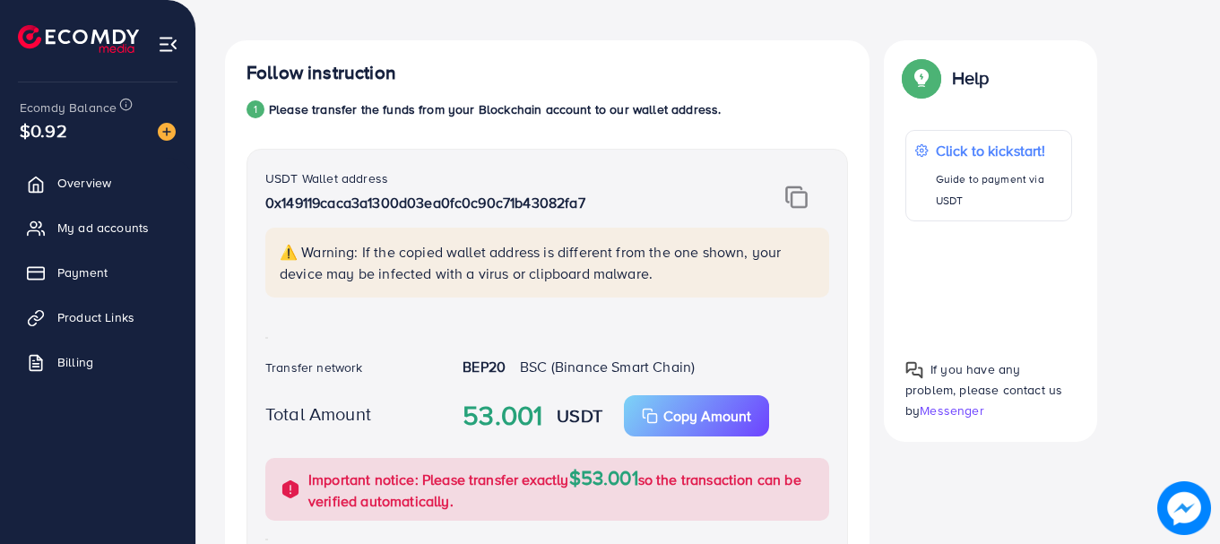
scroll to position [388, 0]
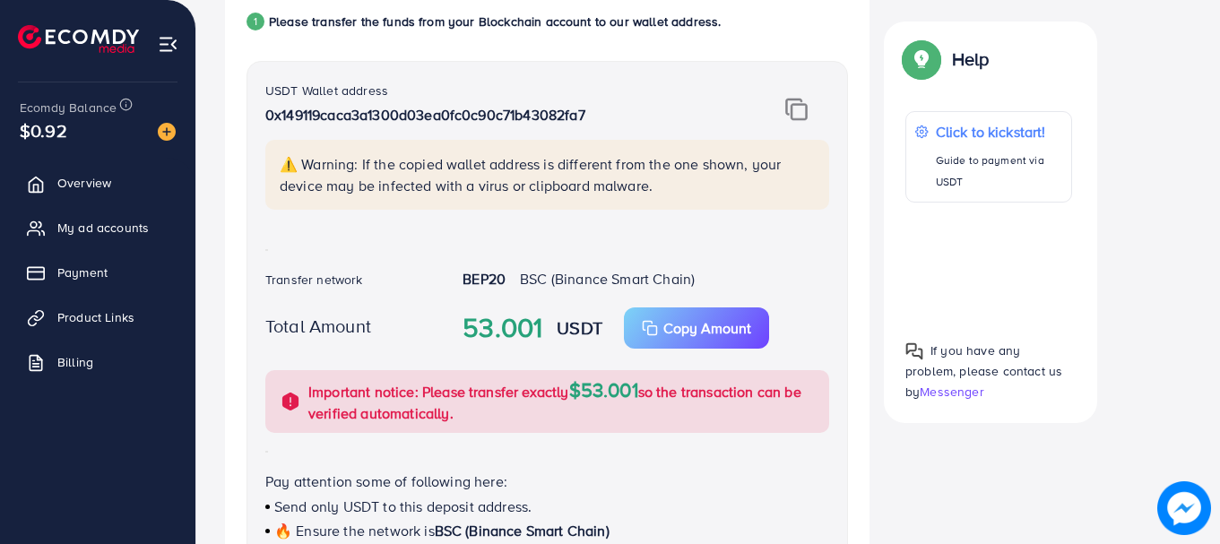
click at [804, 114] on img at bounding box center [796, 109] width 22 height 23
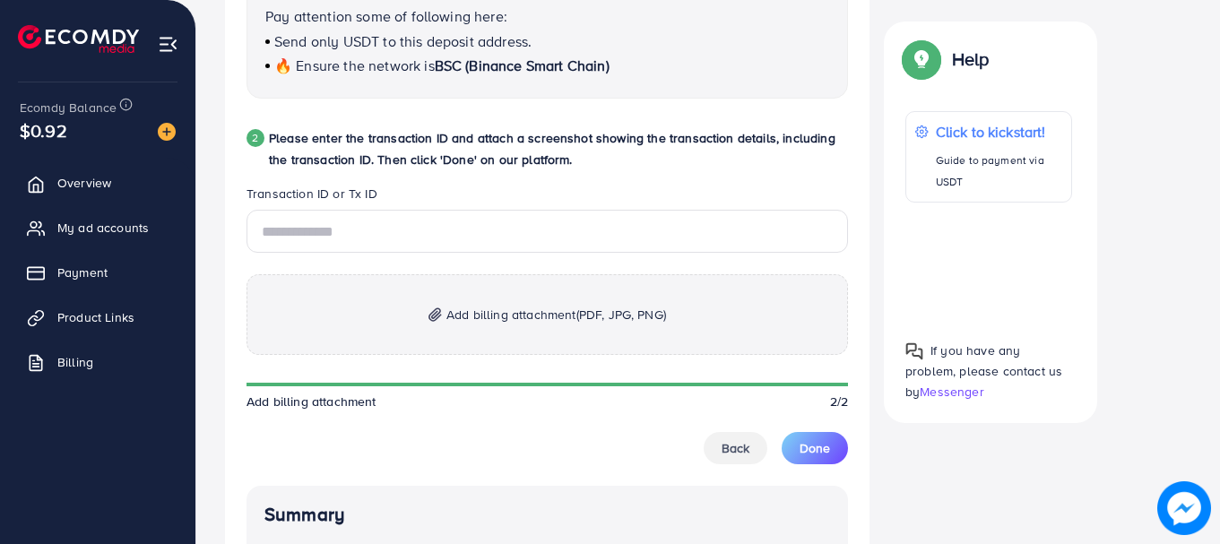
scroll to position [922, 0]
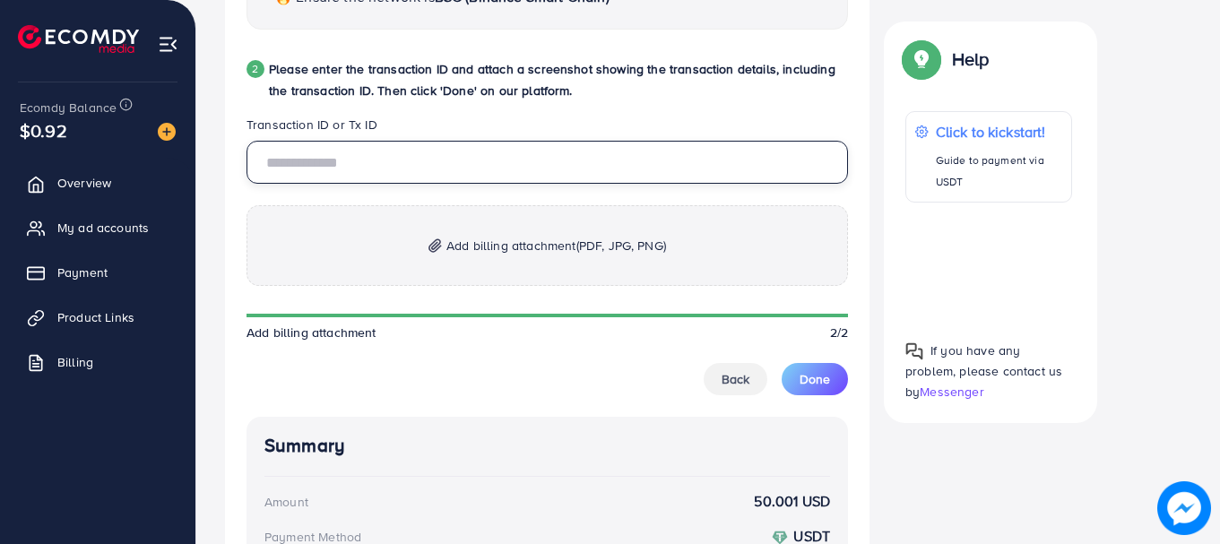
click at [650, 168] on input "text" at bounding box center [546, 162] width 601 height 43
click at [650, 168] on input "****" at bounding box center [546, 162] width 601 height 43
click at [650, 168] on input "********" at bounding box center [546, 162] width 601 height 43
type input "**********"
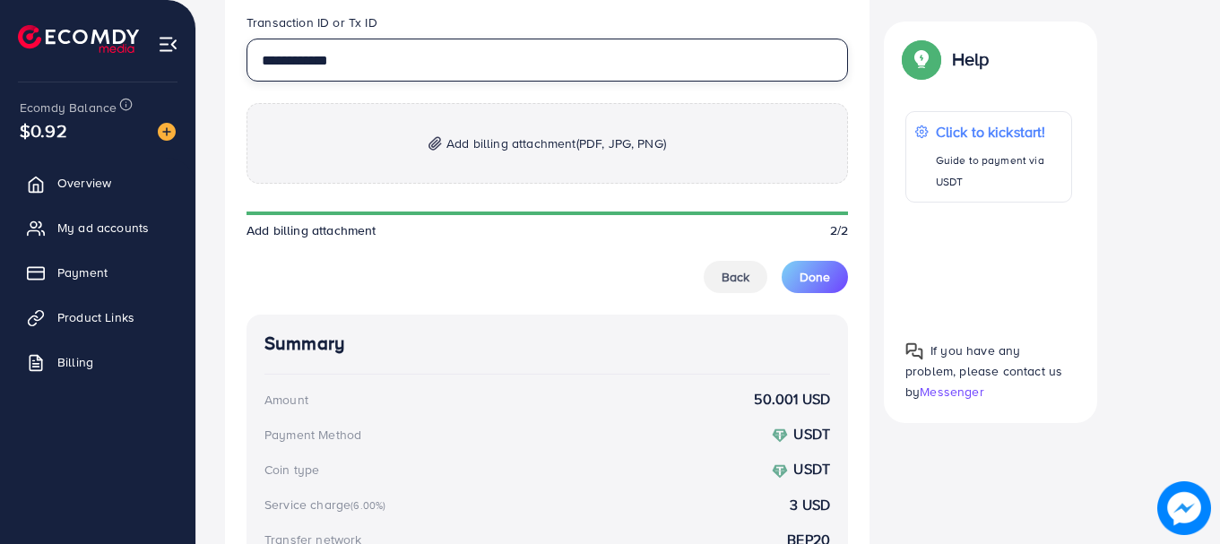
scroll to position [966, 0]
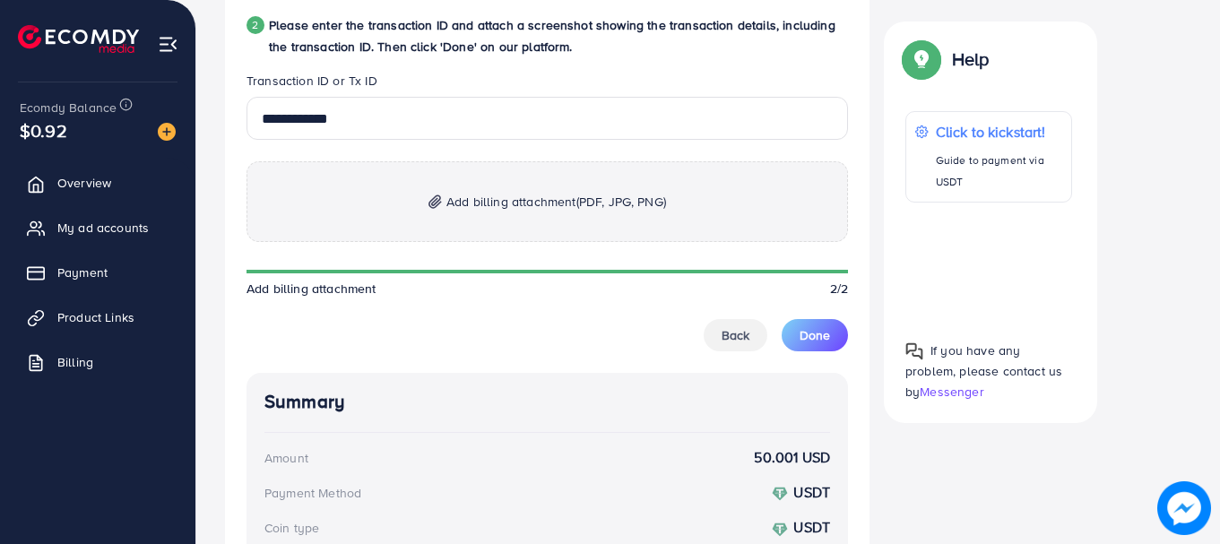
click at [542, 203] on span "Add billing attachment (PDF, JPG, PNG)" at bounding box center [556, 202] width 220 height 22
click at [500, 204] on span "Add billing attachment (PDF, JPG, PNG)" at bounding box center [556, 202] width 220 height 22
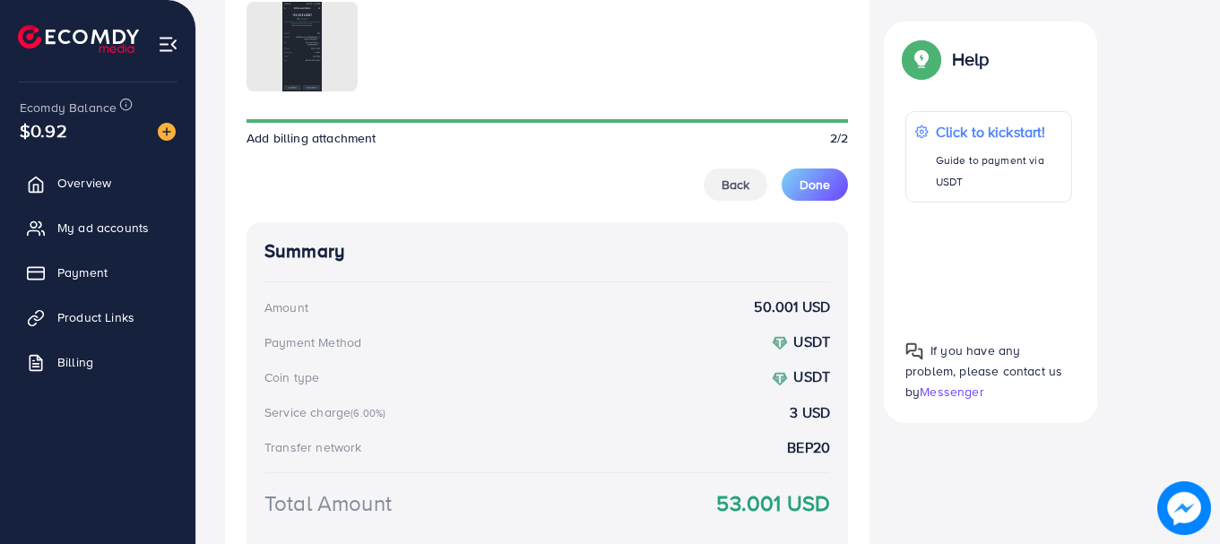
scroll to position [1201, 0]
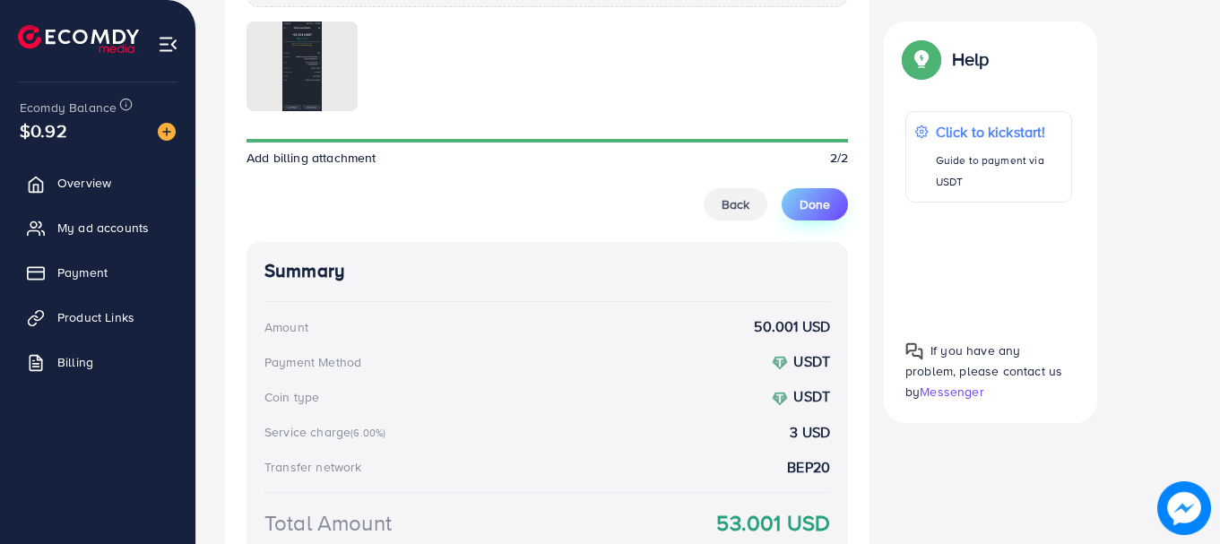
click at [817, 212] on span "Done" at bounding box center [815, 204] width 30 height 18
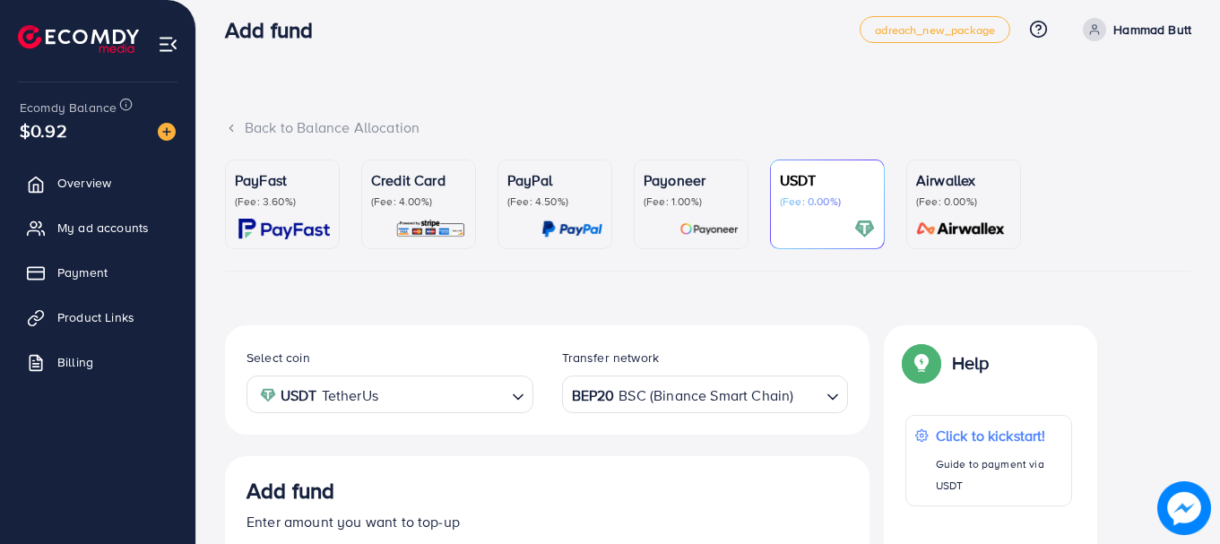
scroll to position [0, 0]
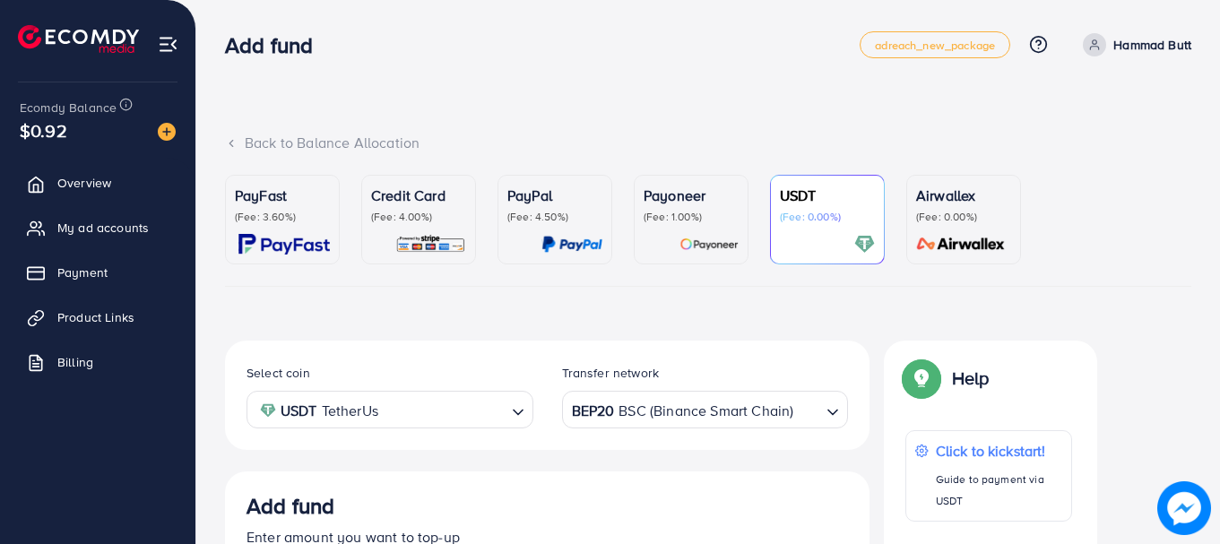
click at [264, 139] on div "Back to Balance Allocation" at bounding box center [708, 143] width 966 height 21
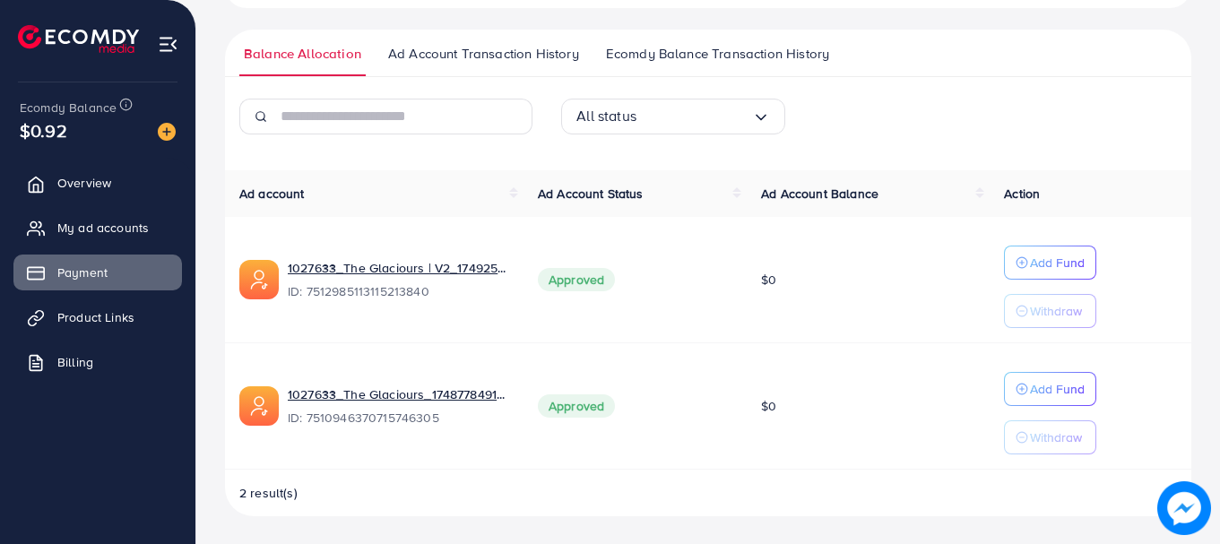
scroll to position [357, 0]
click at [73, 191] on span "Overview" at bounding box center [89, 183] width 54 height 18
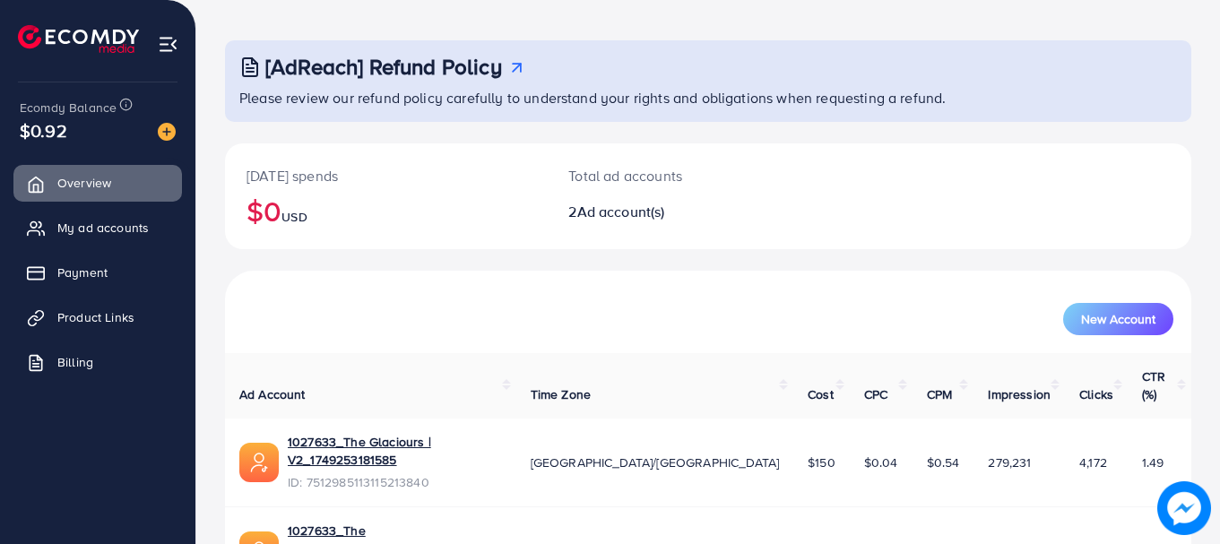
scroll to position [143, 0]
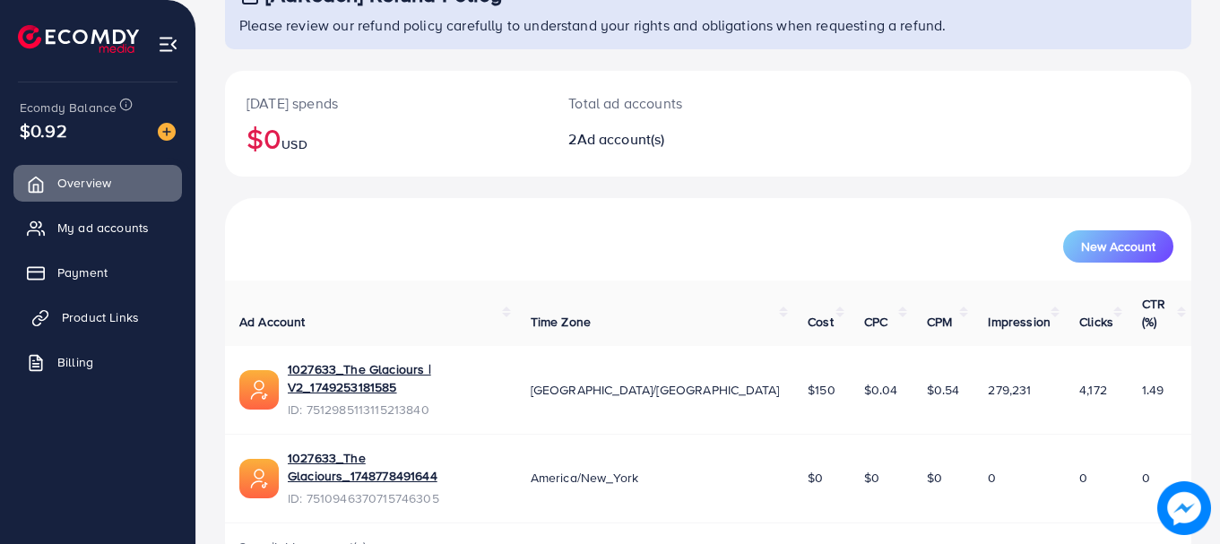
click at [84, 326] on span "Product Links" at bounding box center [100, 317] width 77 height 18
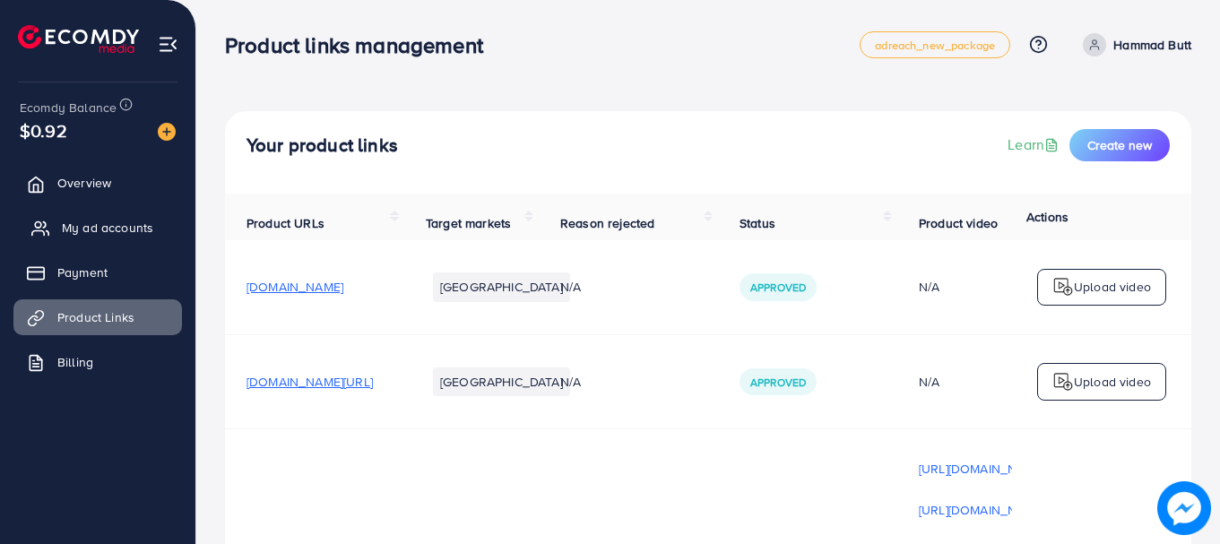
click at [94, 229] on span "My ad accounts" at bounding box center [107, 228] width 91 height 18
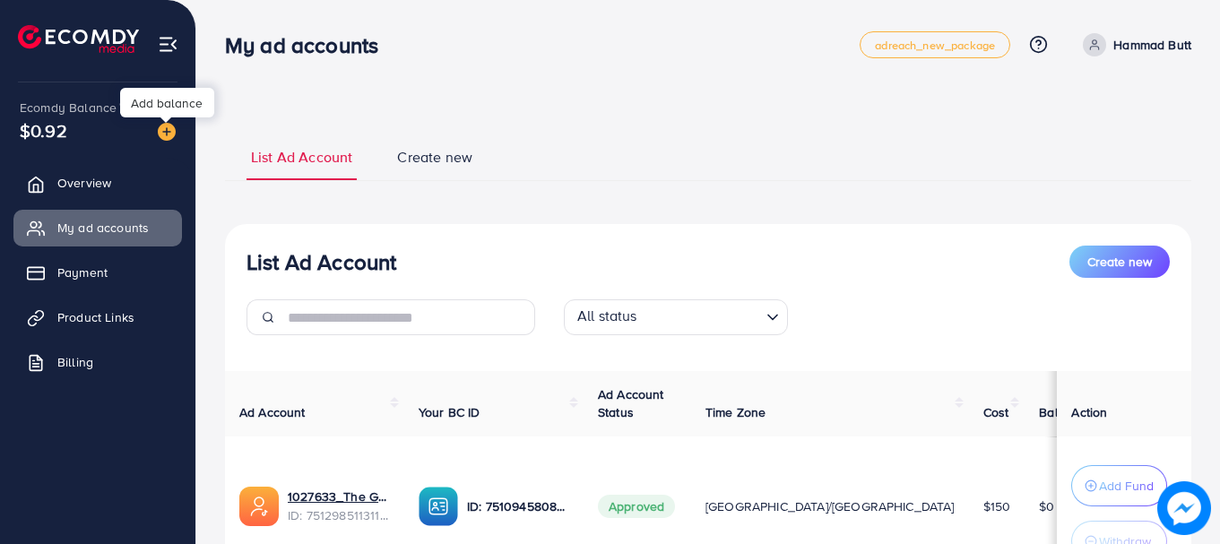
click at [161, 136] on img at bounding box center [167, 132] width 18 height 18
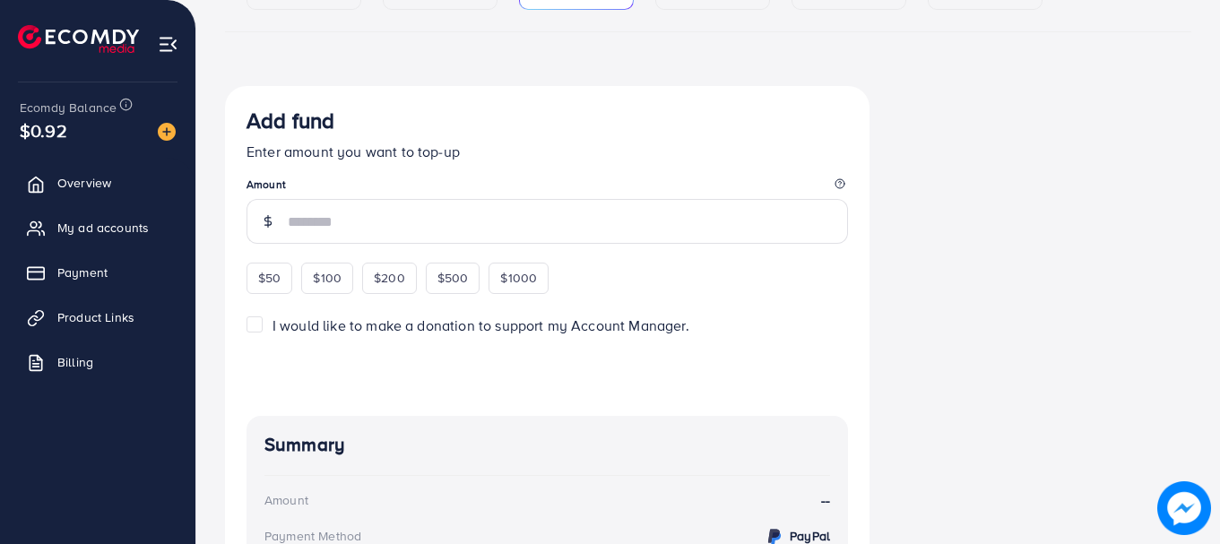
scroll to position [263, 0]
